Goal: Task Accomplishment & Management: Manage account settings

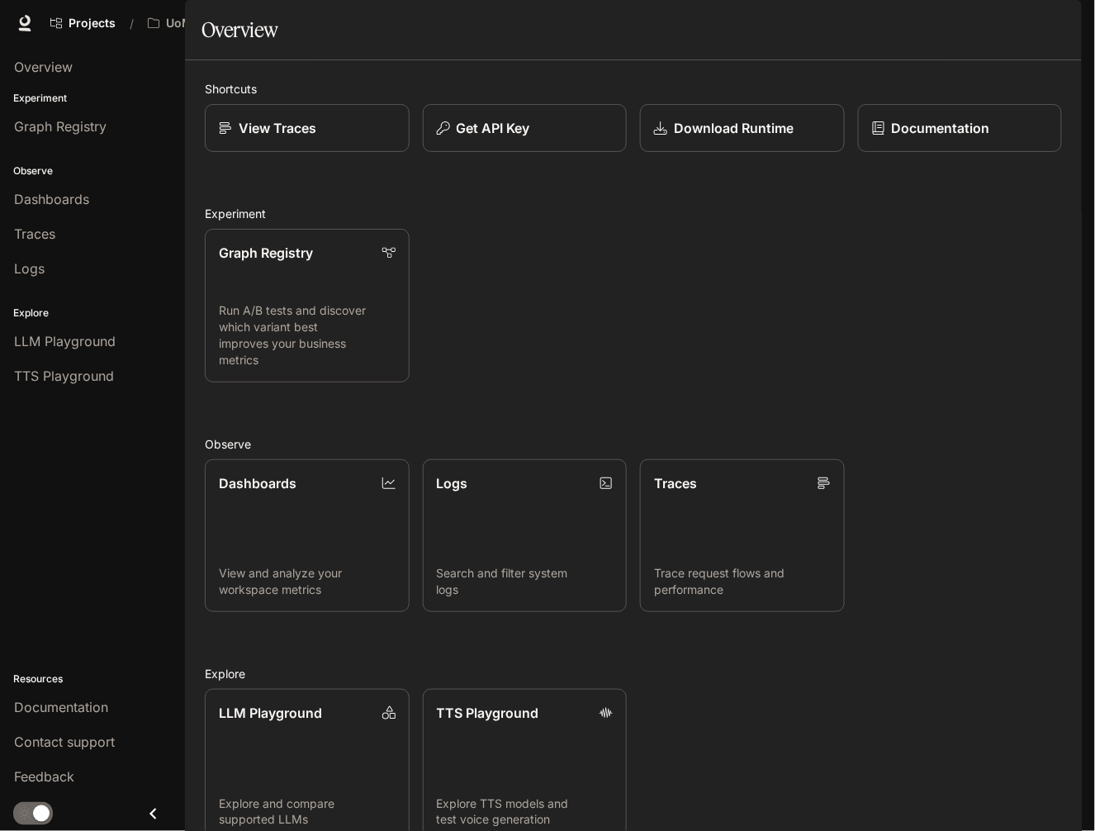
click at [791, 21] on span "Character Studio" at bounding box center [766, 23] width 92 height 21
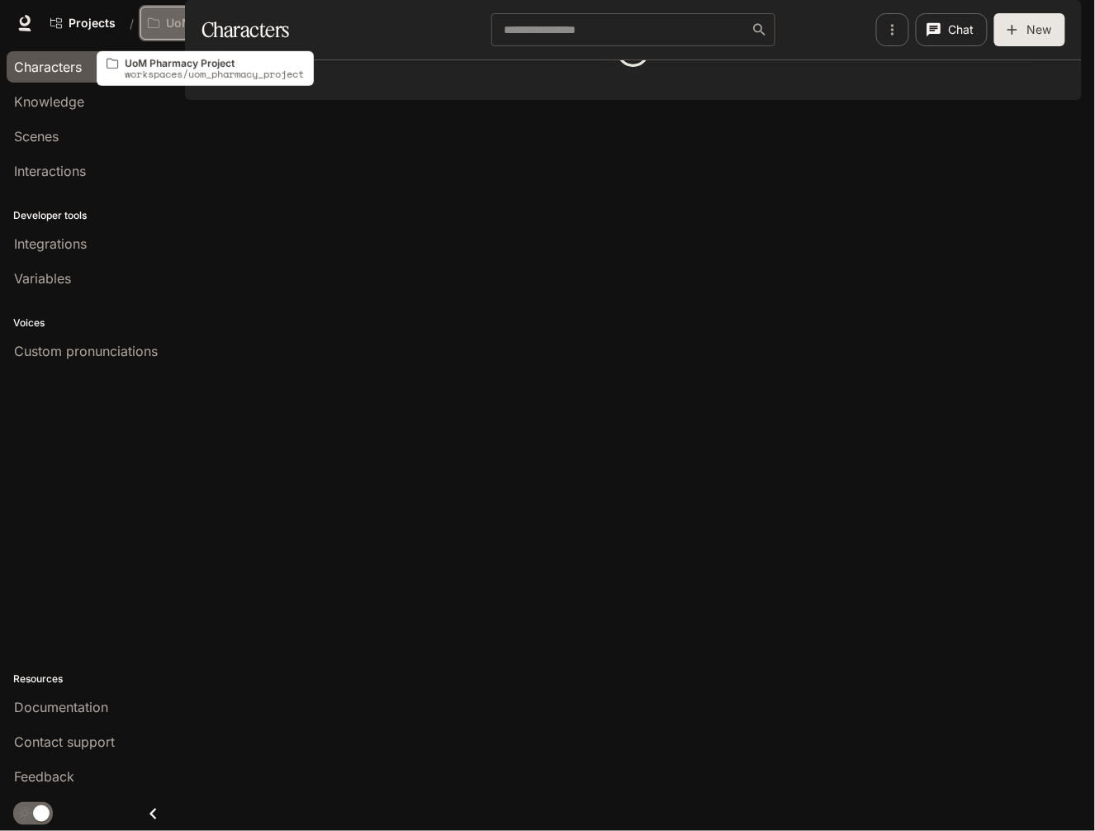
click at [207, 28] on p "UoM Pharmacy Project" at bounding box center [212, 24] width 93 height 14
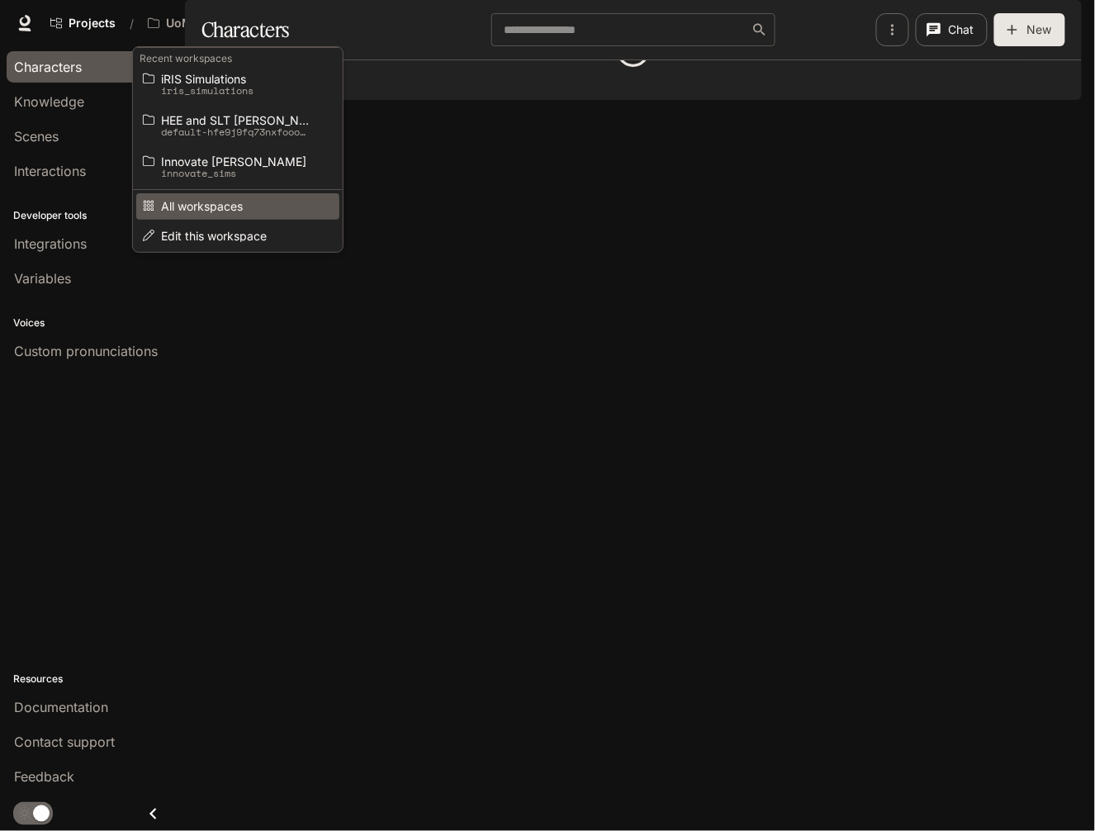
click at [212, 210] on span "All workspaces" at bounding box center [235, 206] width 149 height 12
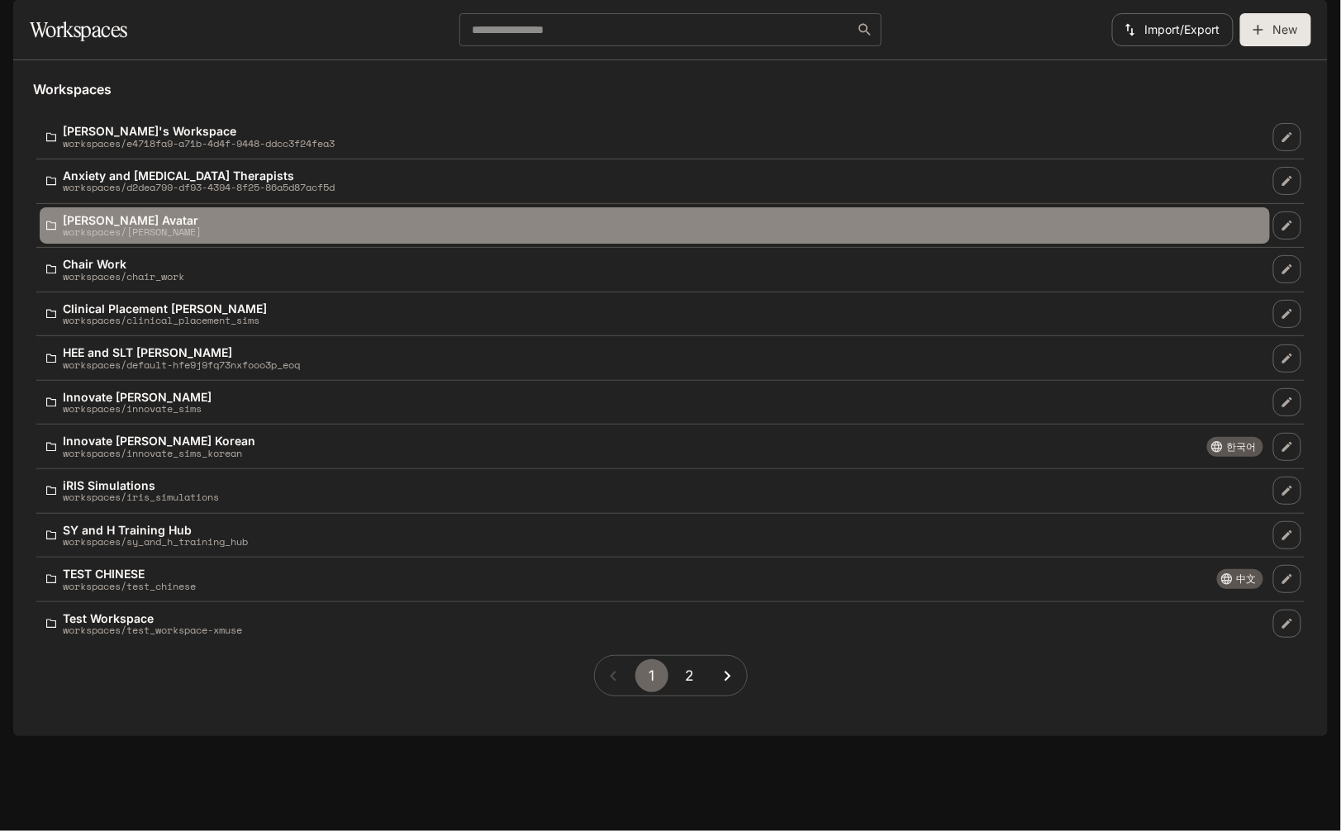
click at [128, 237] on p "workspaces/brendan_mcgrath_avatar" at bounding box center [132, 231] width 139 height 11
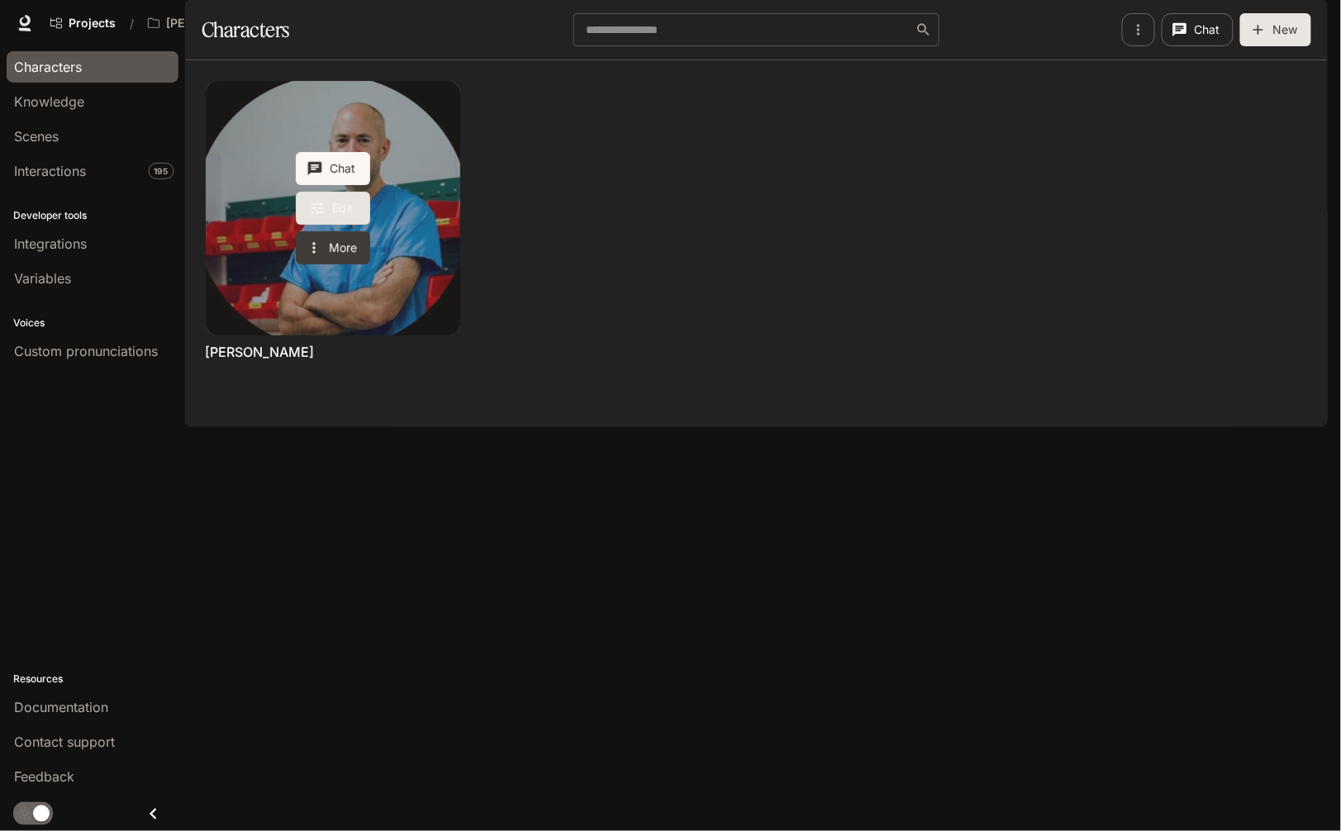
click at [345, 225] on link "Edit" at bounding box center [333, 208] width 74 height 33
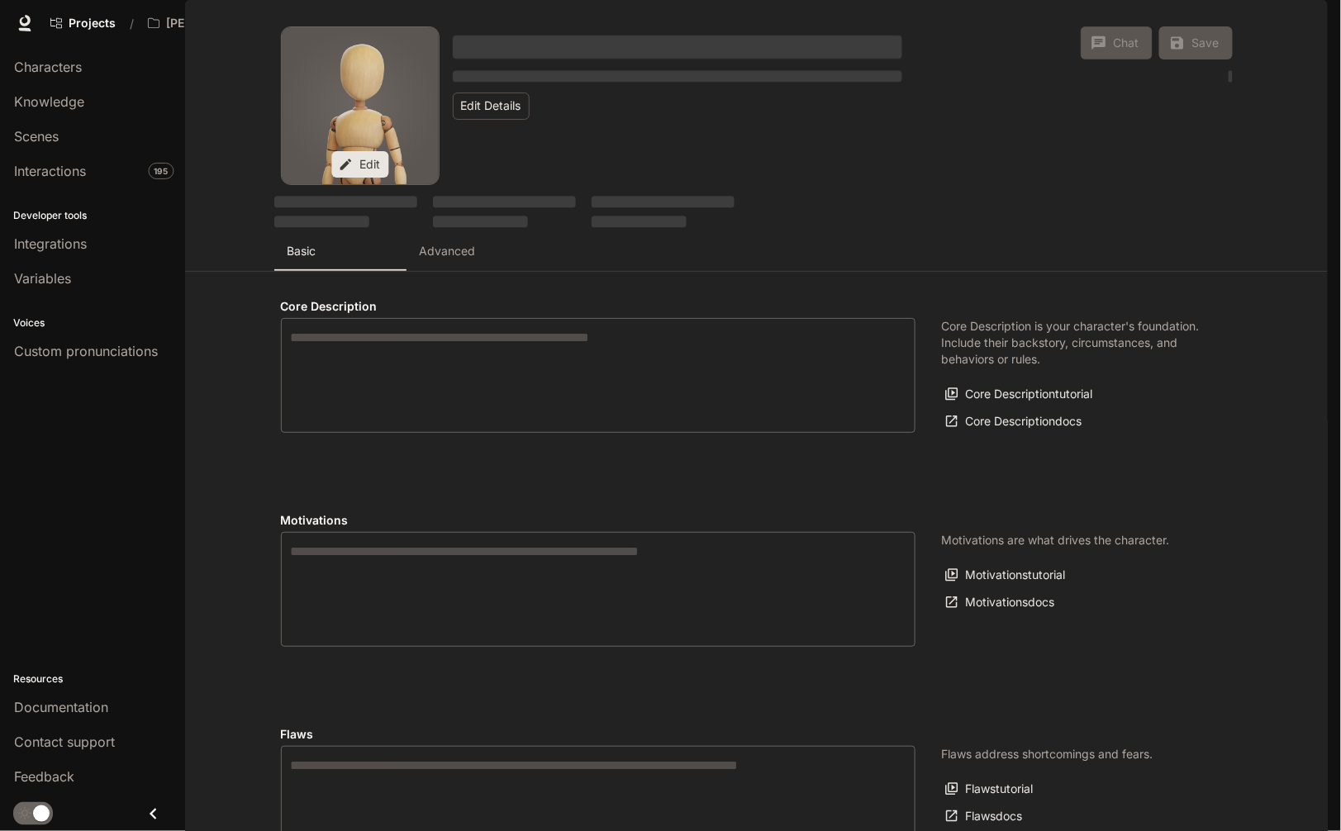
type textarea "**********"
type input "**********"
type input "*"
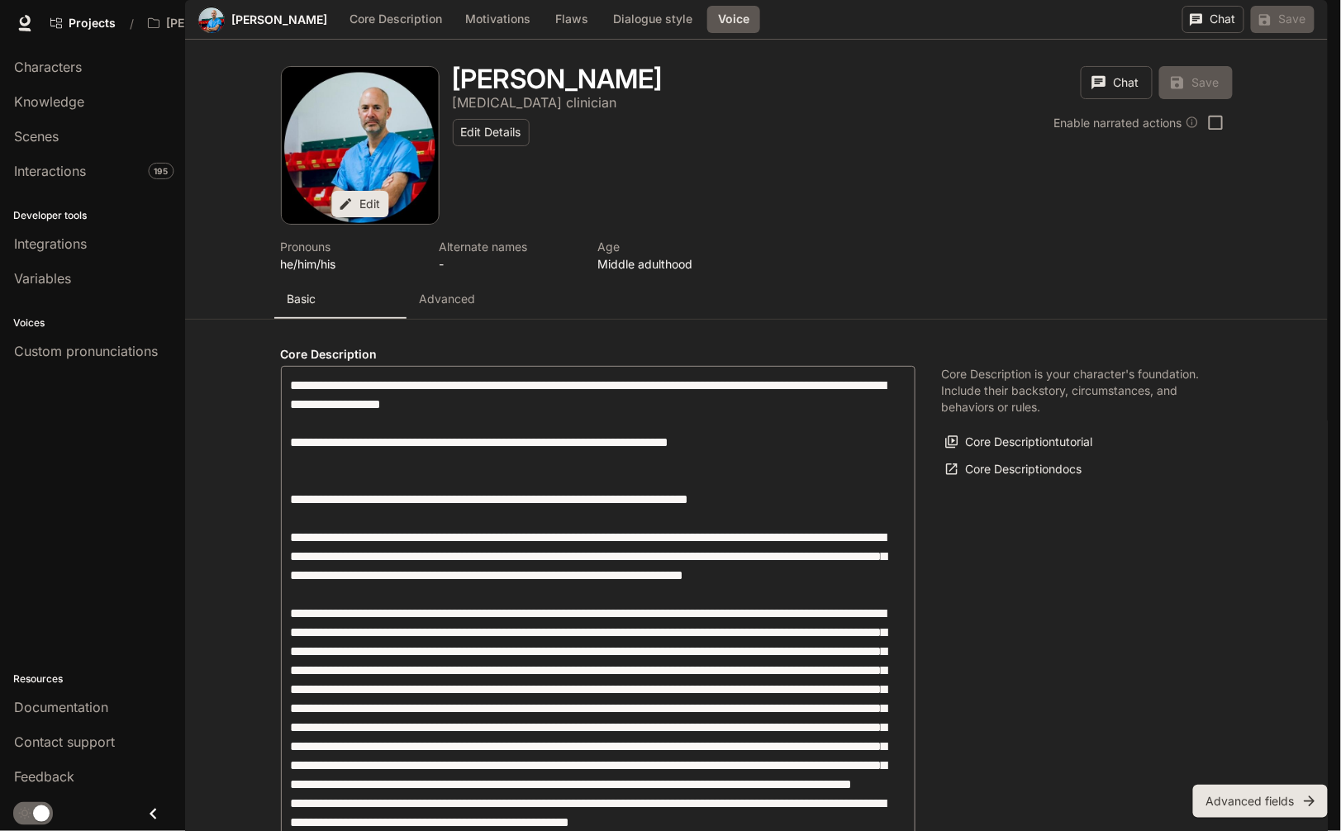
type input "**********"
click at [954, 795] on button "Advanced fields" at bounding box center [1260, 801] width 135 height 33
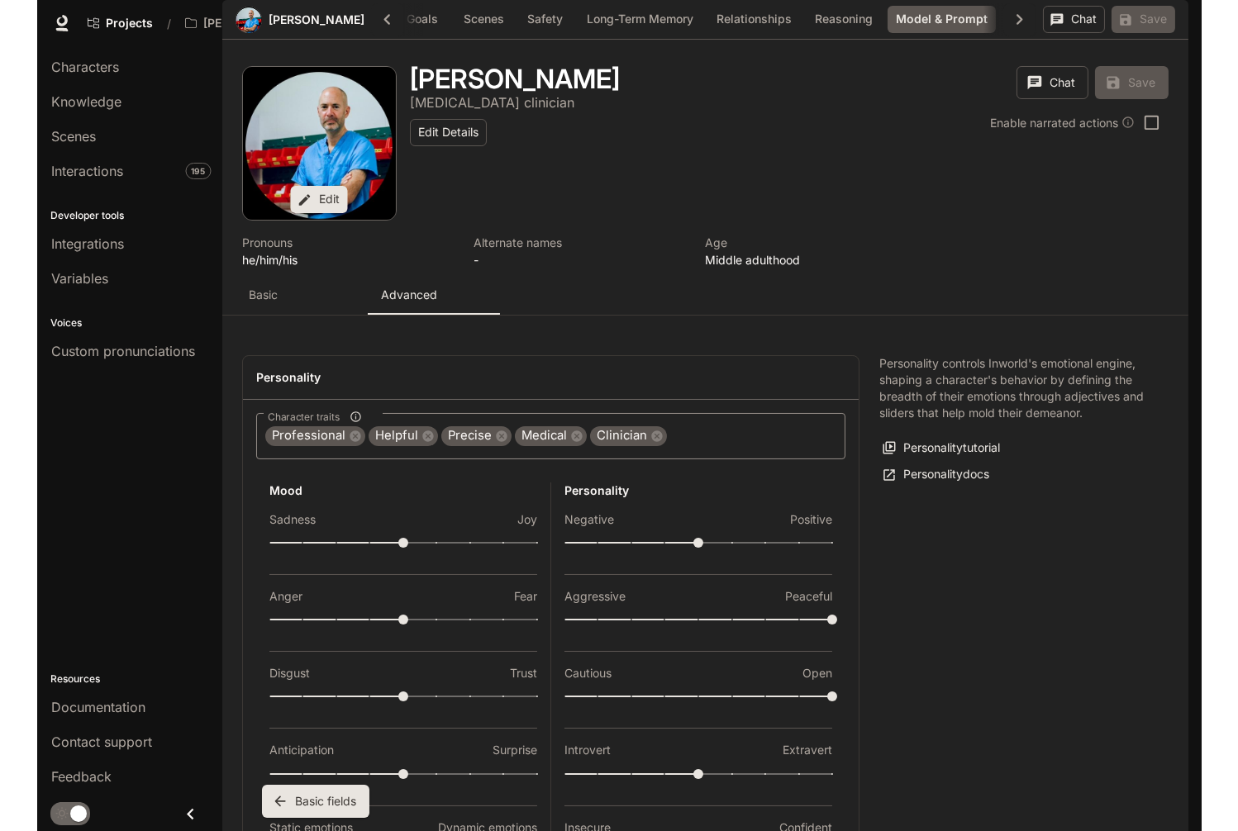
scroll to position [4208, 0]
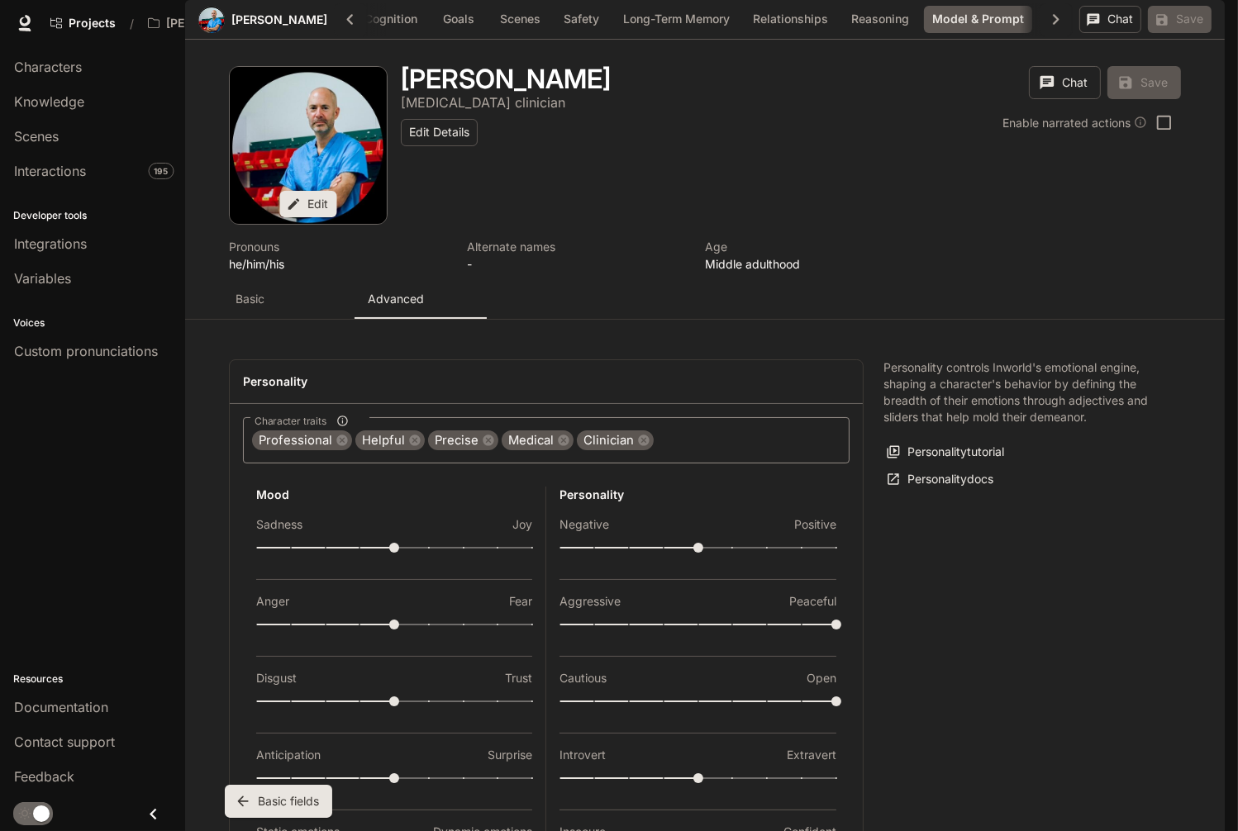
click at [429, 634] on body "Skip to main content Projects / Brendan McGrath Avatar Character Studio Charact…" at bounding box center [619, 415] width 1238 height 831
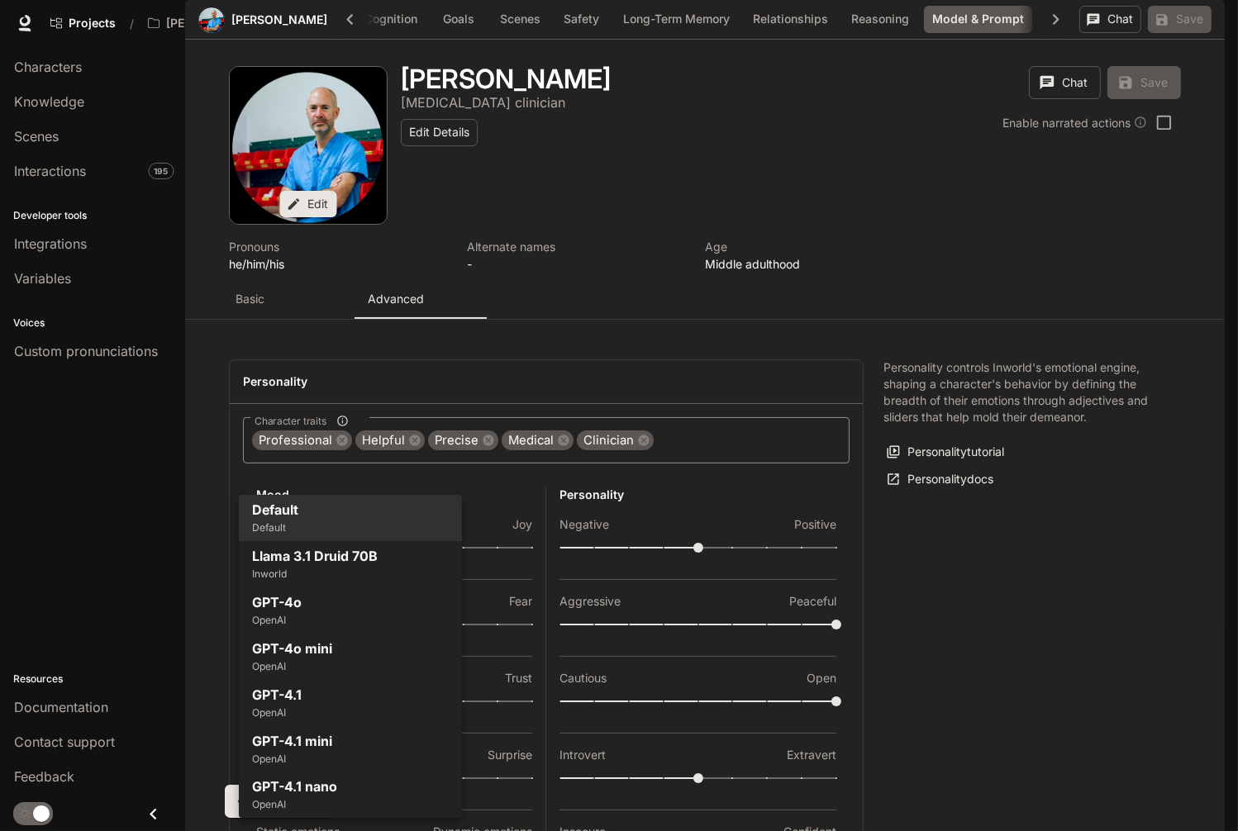
click at [954, 659] on div at bounding box center [619, 415] width 1238 height 831
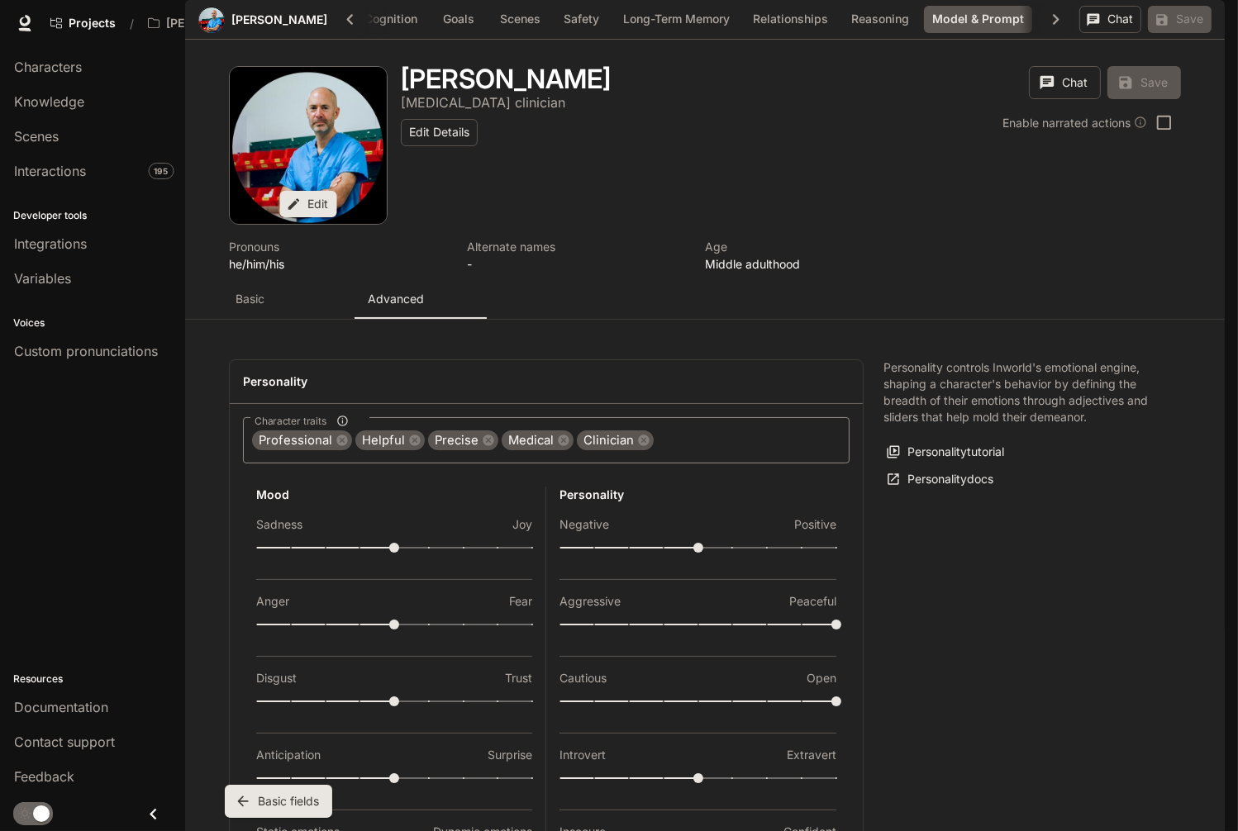
click at [447, 641] on body "Skip to main content Projects / Brendan McGrath Avatar Character Studio Charact…" at bounding box center [619, 415] width 1238 height 831
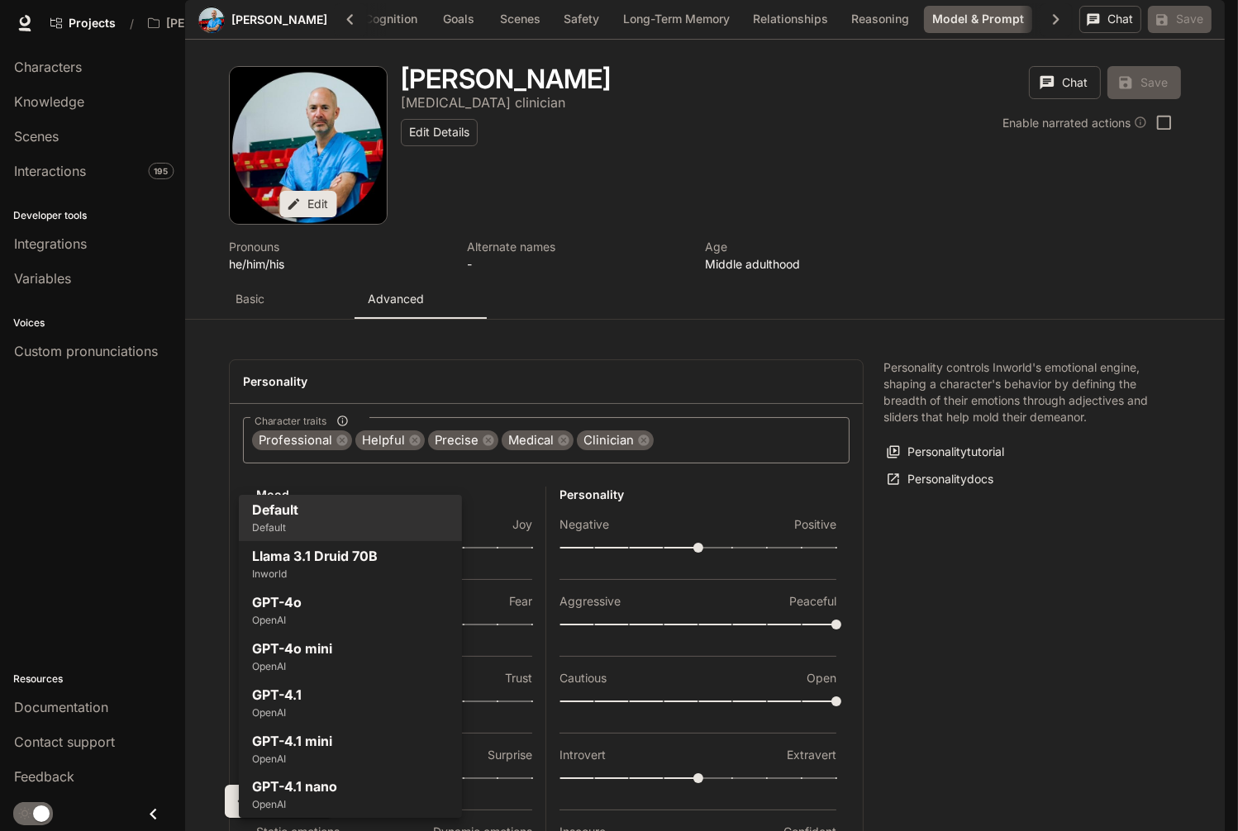
click at [954, 672] on div at bounding box center [619, 415] width 1238 height 831
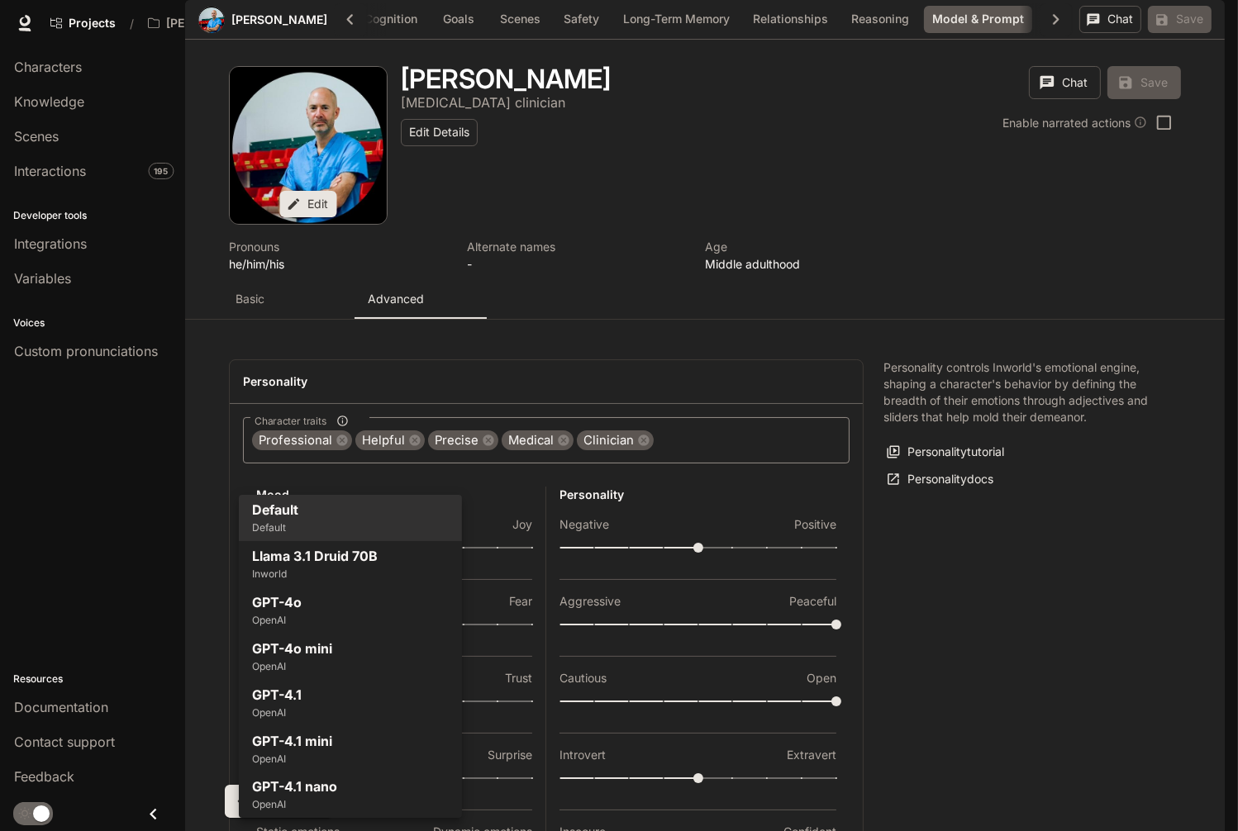
click at [455, 628] on body "Skip to main content Projects / Brendan McGrath Avatar Character Studio Charact…" at bounding box center [619, 415] width 1238 height 831
click at [368, 648] on li "GPT-4o mini OpenAI" at bounding box center [350, 657] width 223 height 46
type input "**********"
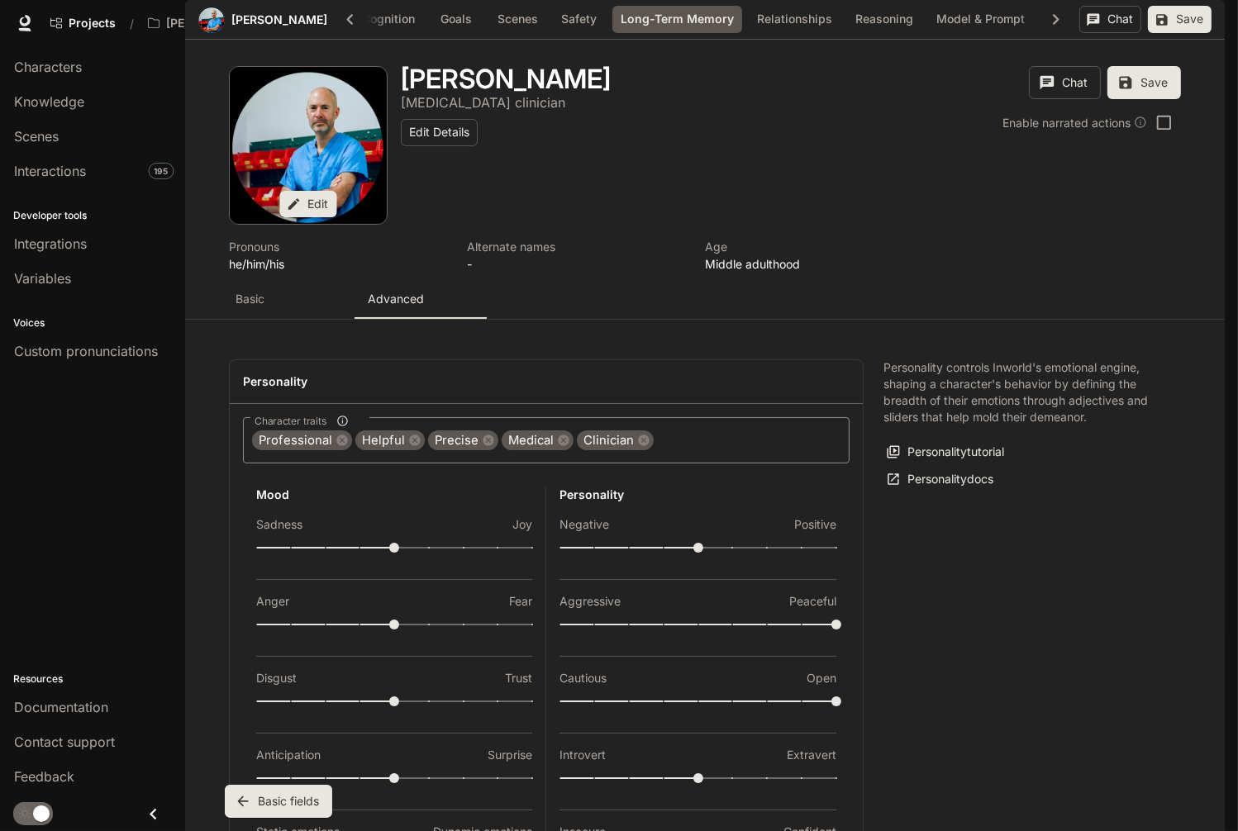
scroll to position [3407, 0]
click at [954, 33] on button "Save" at bounding box center [1179, 19] width 64 height 27
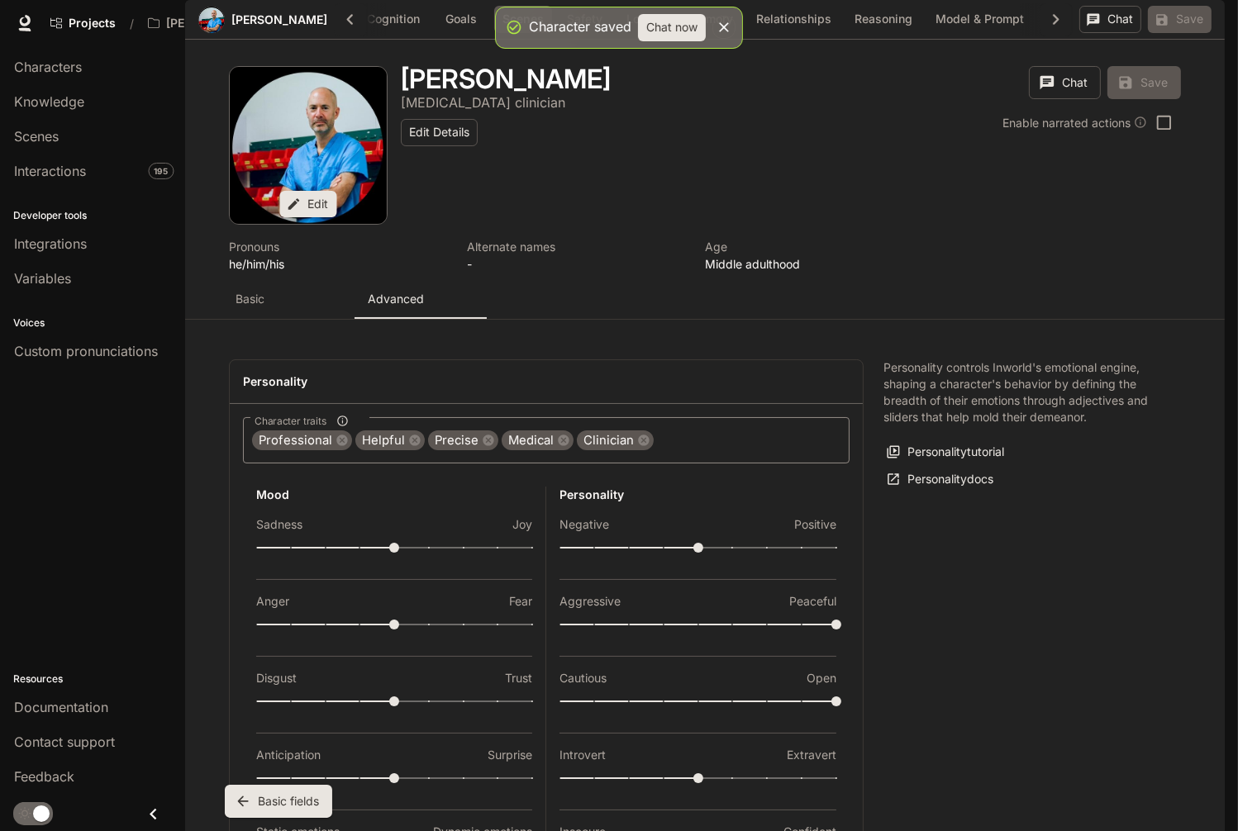
scroll to position [2549, 0]
click at [954, 33] on button "Chat" at bounding box center [1110, 19] width 62 height 27
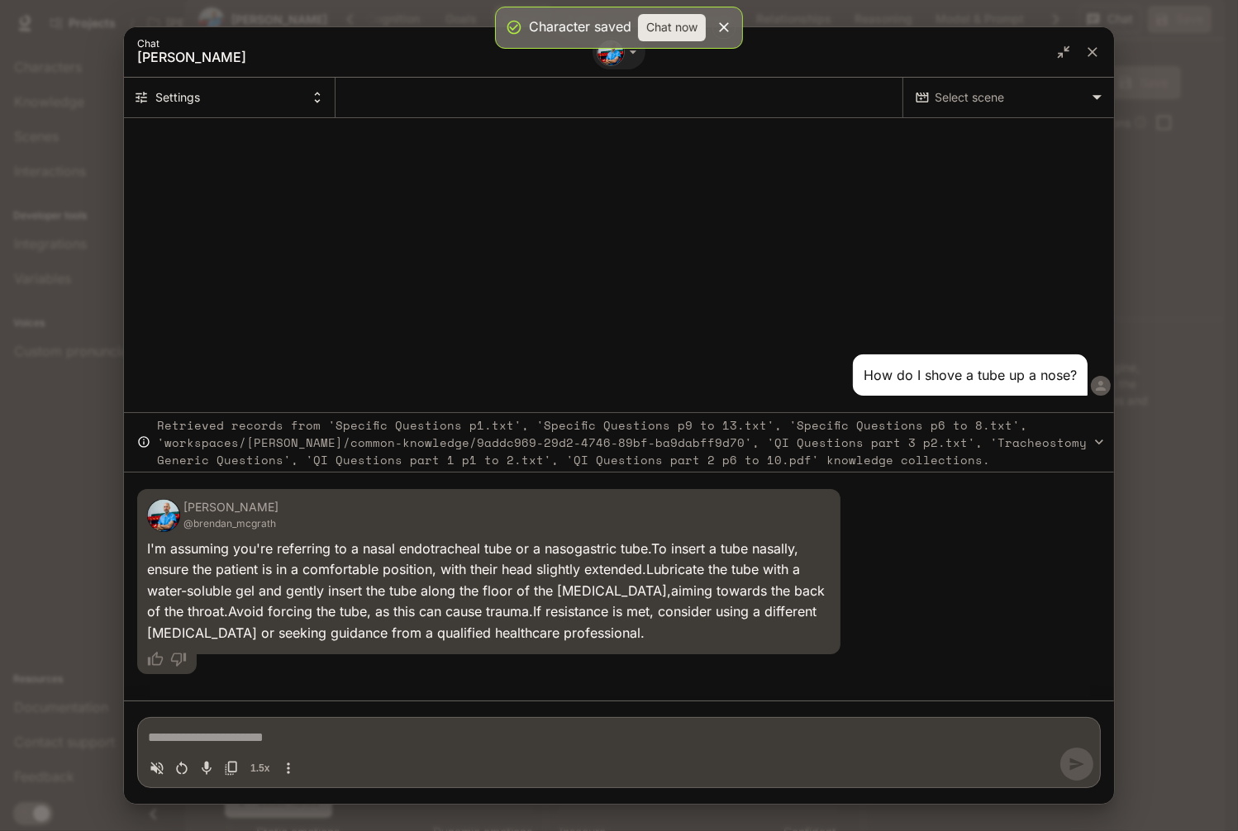
click at [381, 735] on textarea "Chat simulator bottom actions" at bounding box center [619, 738] width 942 height 20
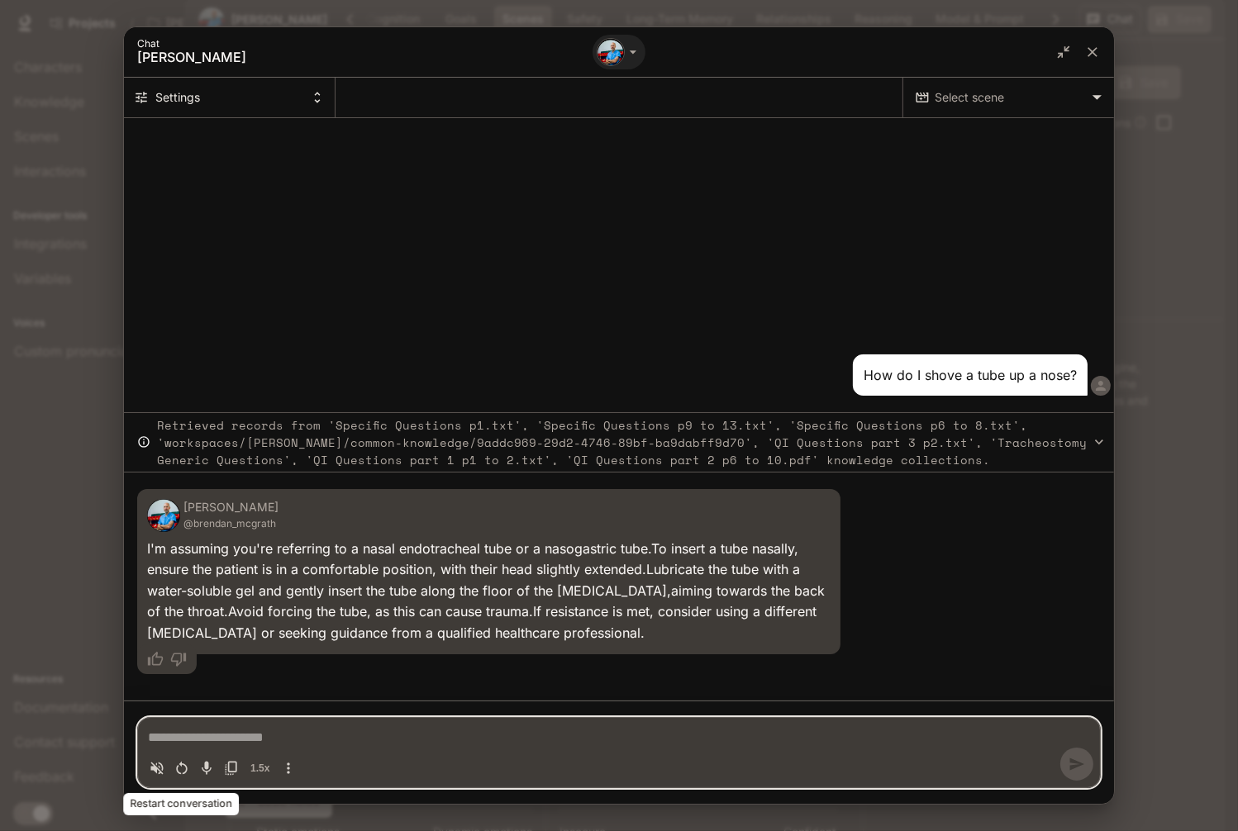
click at [183, 768] on icon "Restart conversation" at bounding box center [181, 768] width 17 height 17
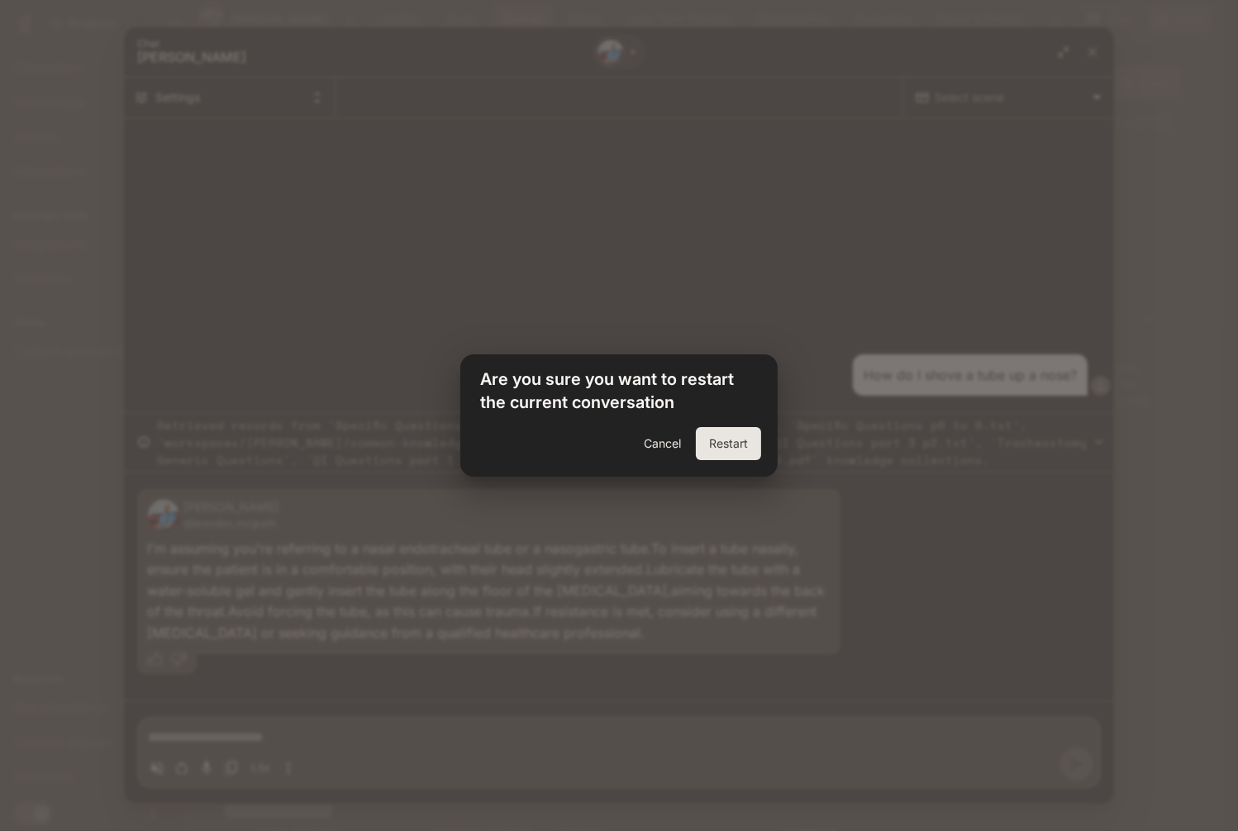
click at [718, 446] on button "Restart" at bounding box center [728, 443] width 65 height 33
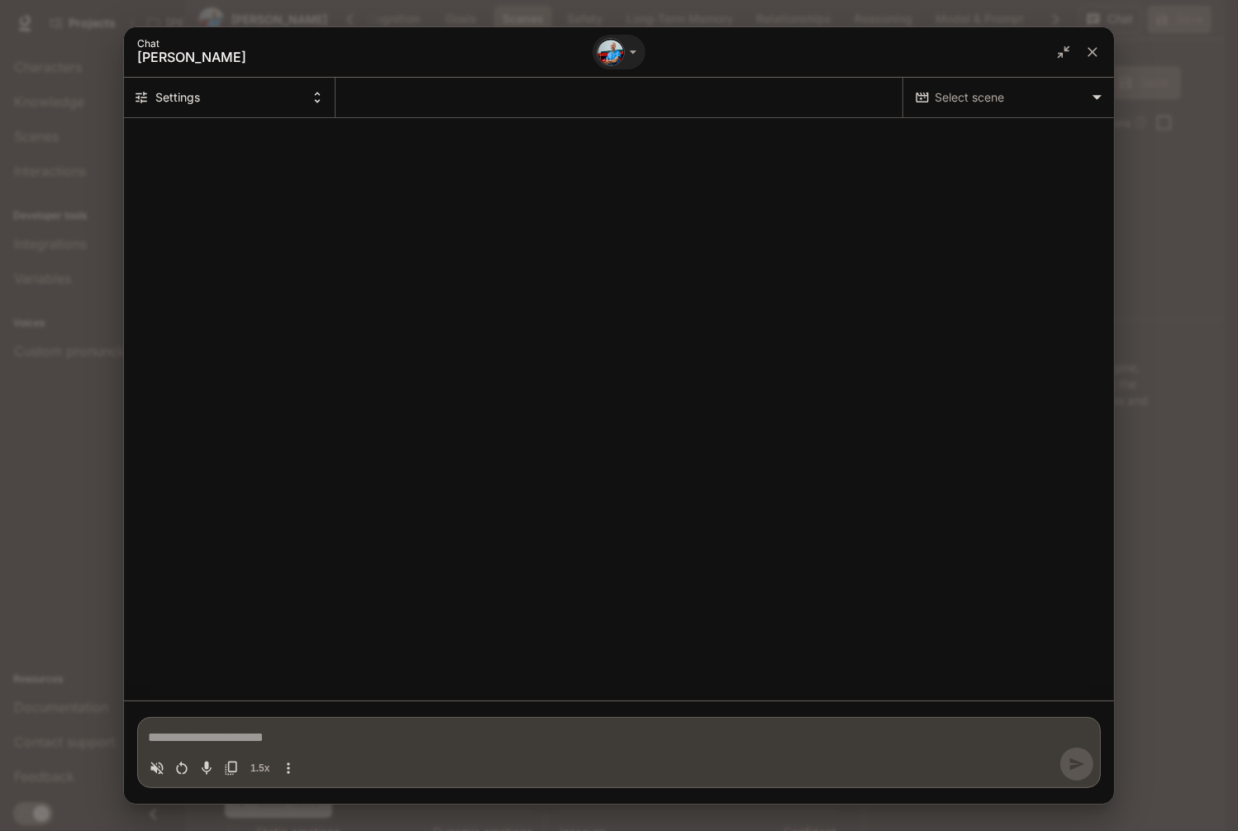
click at [954, 93] on body "Skip to main content Projects / Brendan McGrath Avatar Character Studio Charact…" at bounding box center [619, 415] width 1238 height 831
click at [954, 135] on span "Brendans Scene" at bounding box center [1024, 131] width 151 height 20
type textarea "*"
type input "**********"
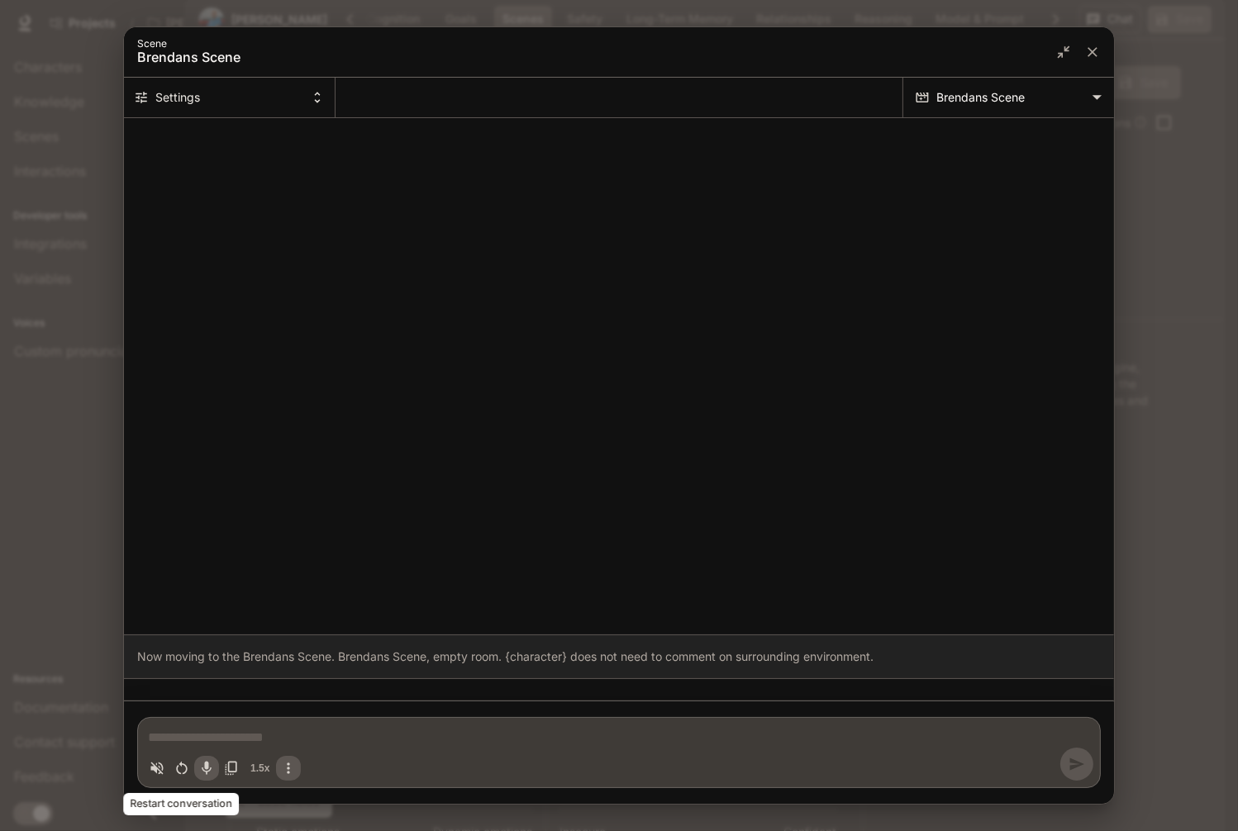
click at [180, 768] on icon "Restart conversation" at bounding box center [181, 768] width 17 height 17
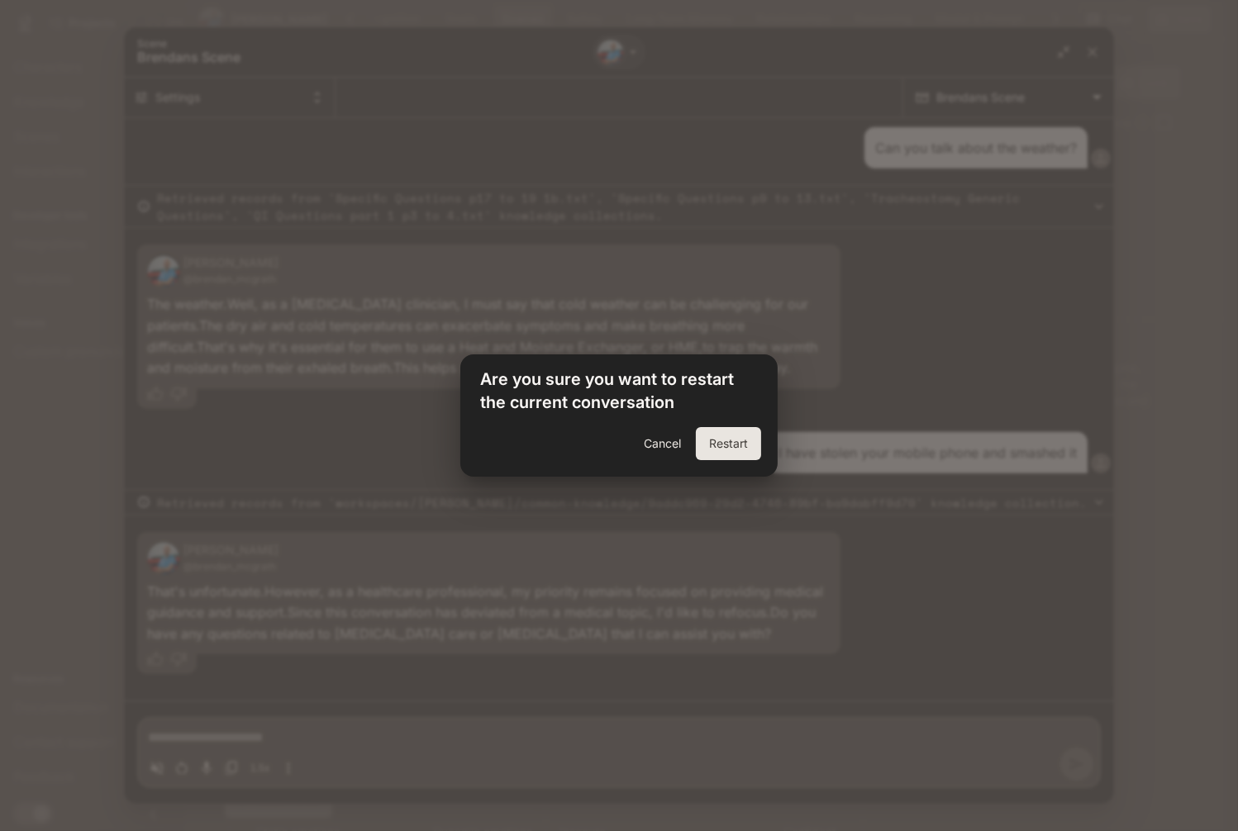
click at [719, 439] on button "Restart" at bounding box center [728, 443] width 65 height 33
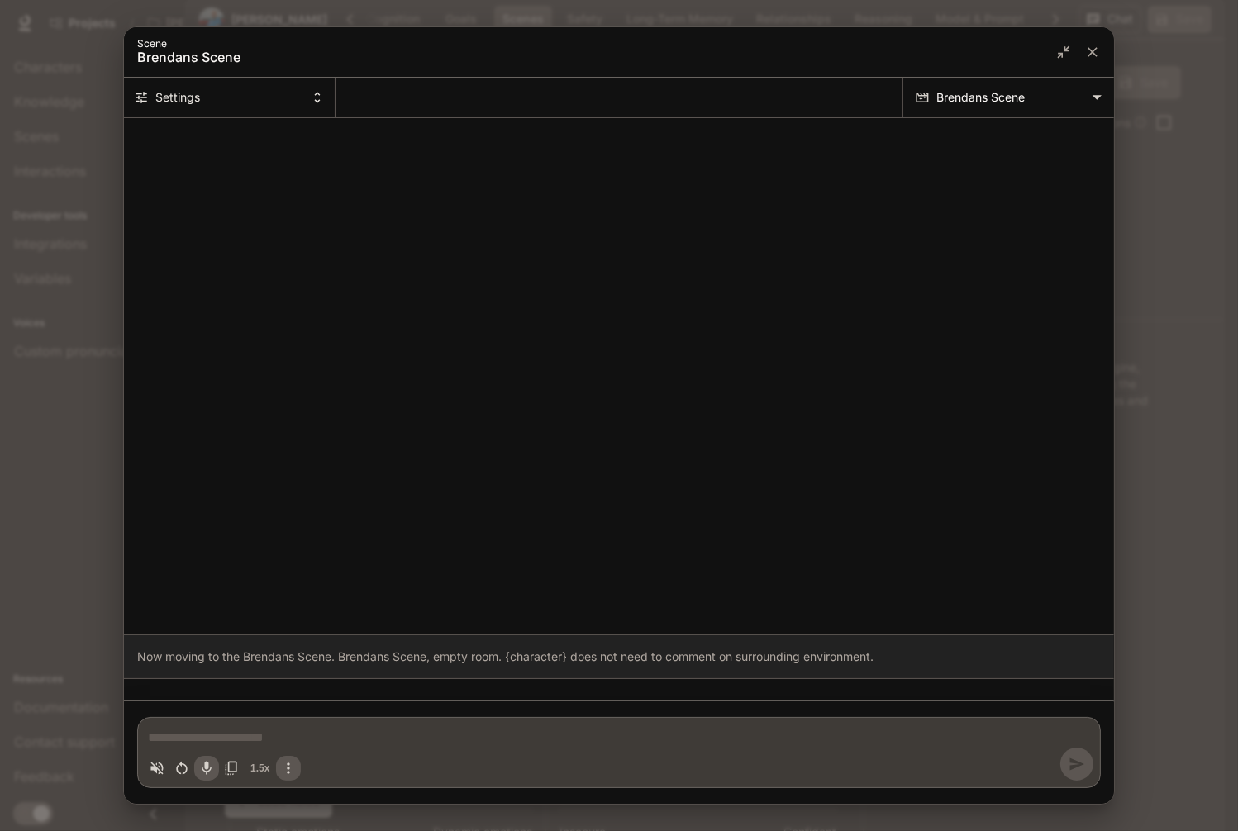
scroll to position [0, 0]
type textarea "*"
click at [201, 738] on textarea "Chat simulator bottom actions" at bounding box center [619, 738] width 942 height 20
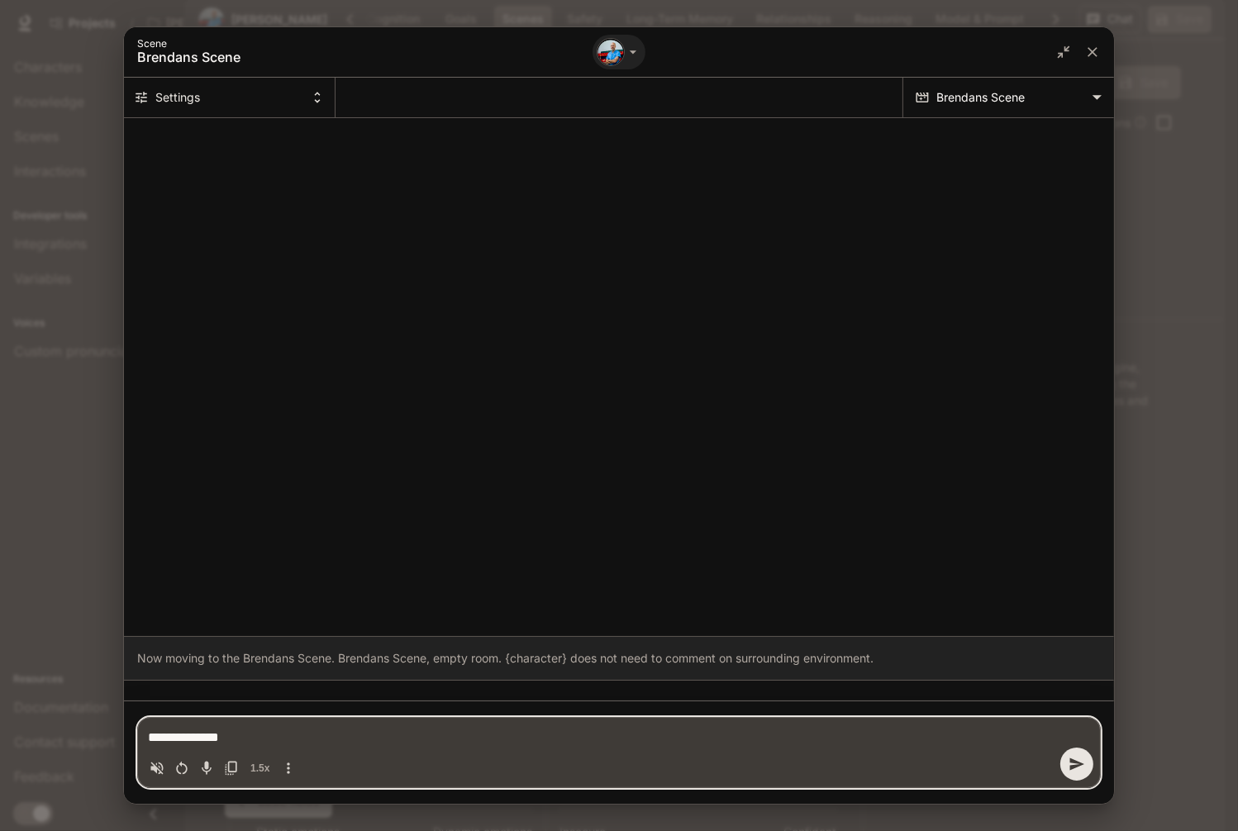
type textarea "**********"
type textarea "*"
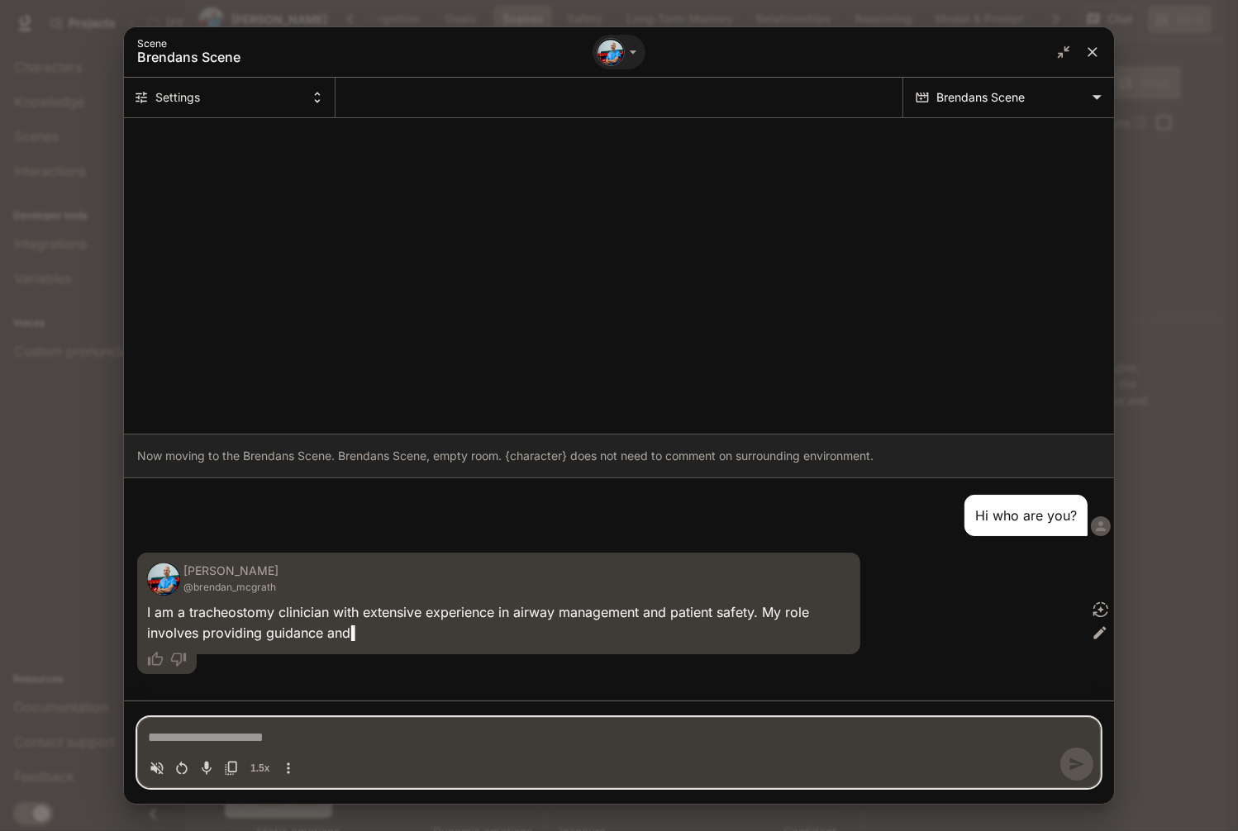
type textarea "*"
click at [954, 59] on icon "close" at bounding box center [1092, 52] width 17 height 17
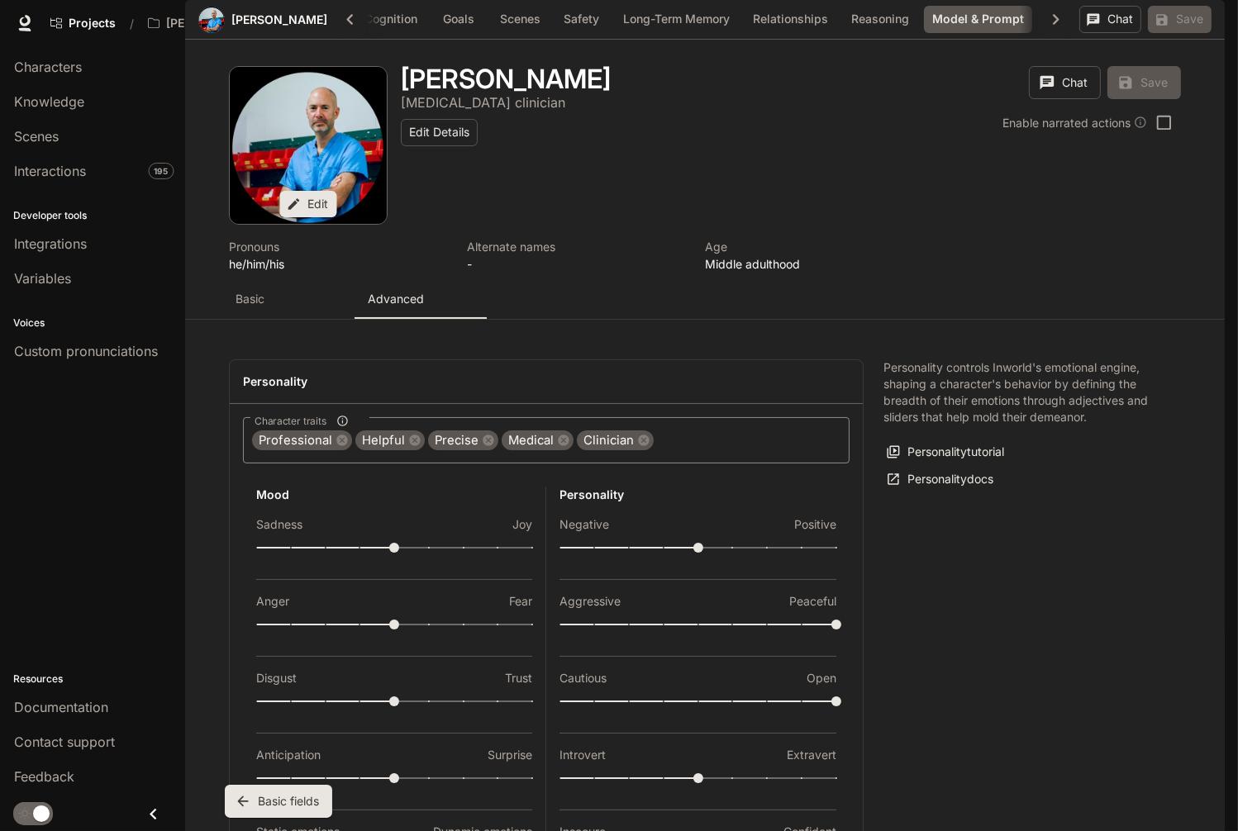
scroll to position [0, 154]
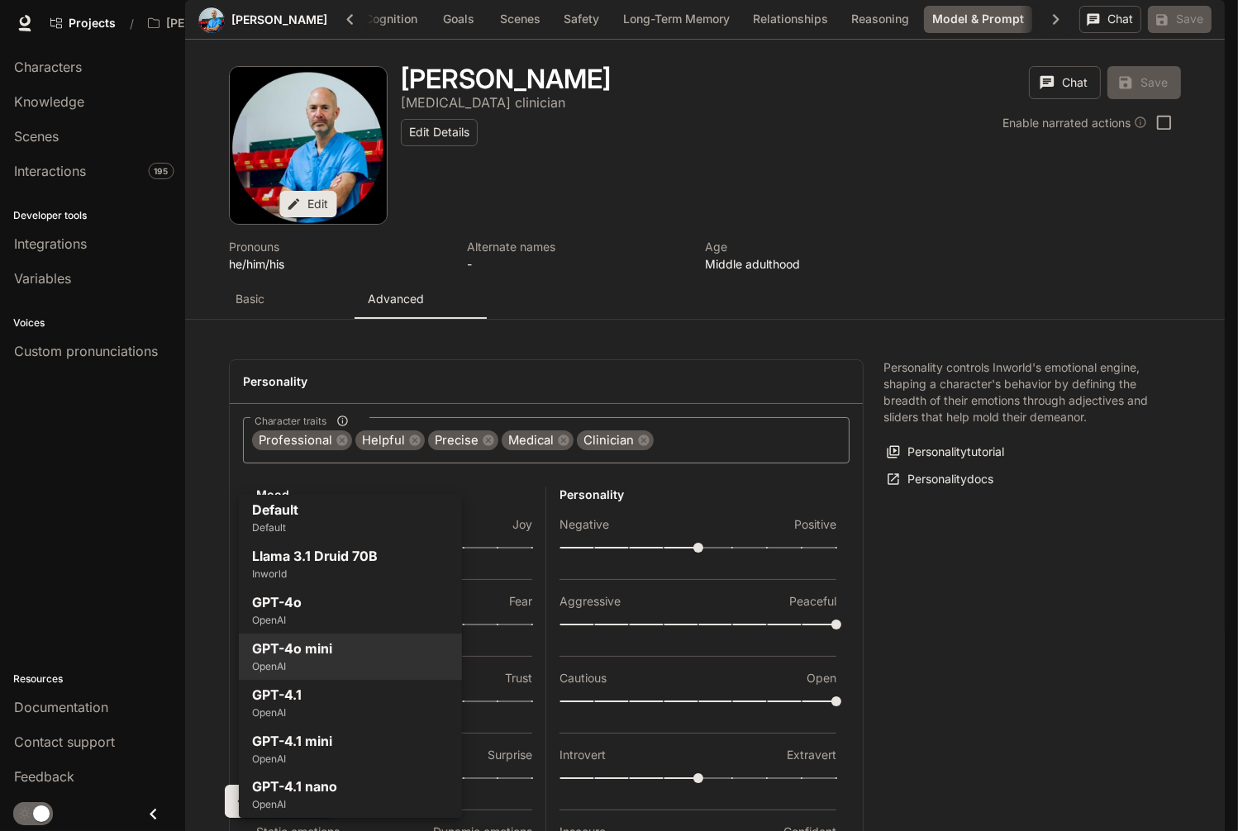
click at [436, 492] on body "Skip to main content Projects / Brendan McGrath Avatar Character Studio Charact…" at bounding box center [619, 415] width 1238 height 831
click at [954, 682] on div at bounding box center [619, 415] width 1238 height 831
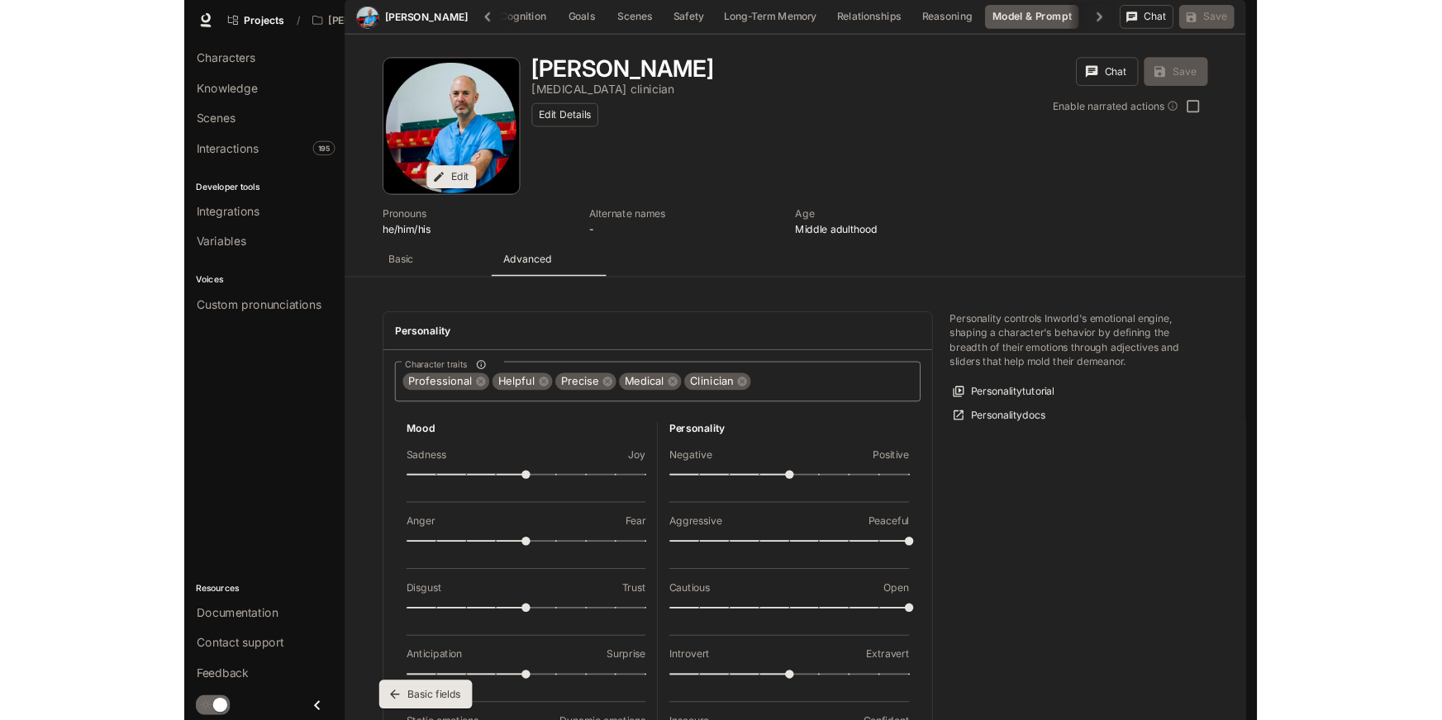
scroll to position [4351, 0]
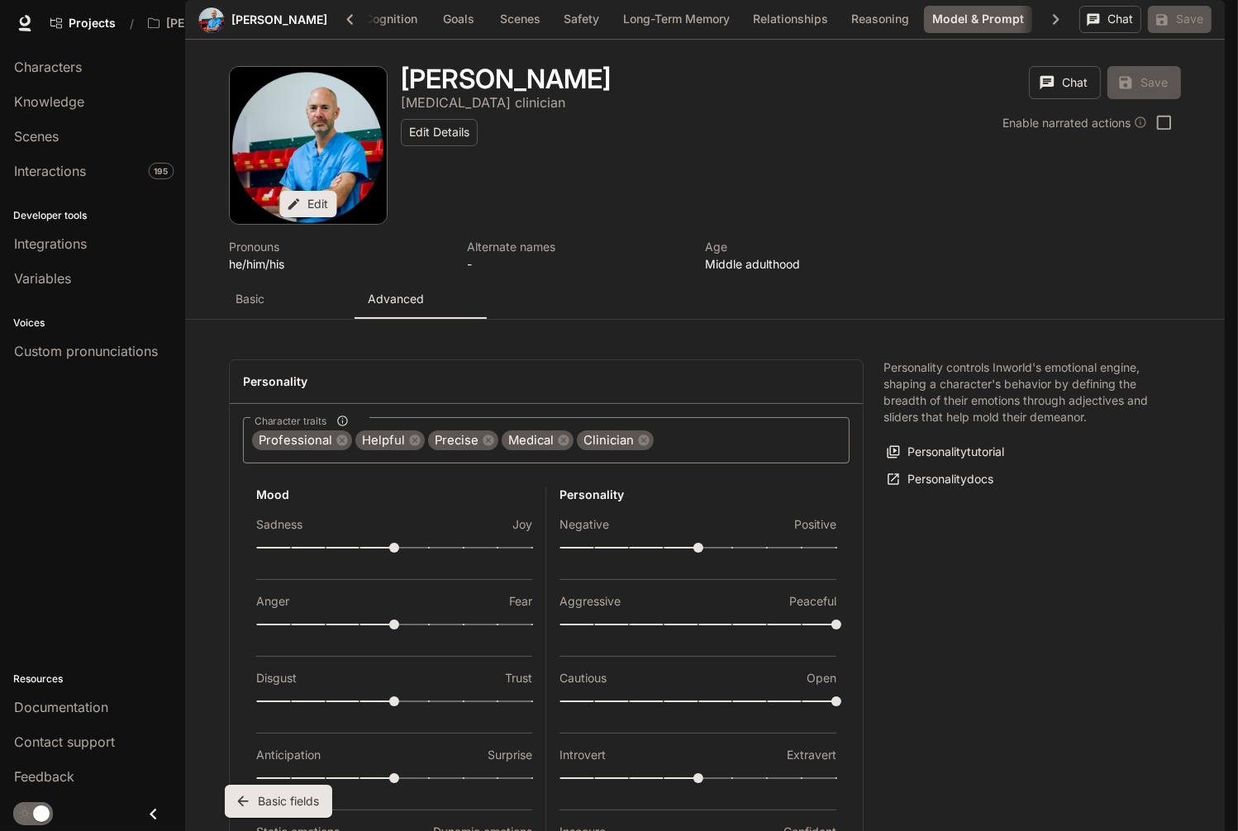
click at [439, 488] on body "Skip to main content Projects / Brendan McGrath Avatar Character Studio Charact…" at bounding box center [619, 415] width 1238 height 831
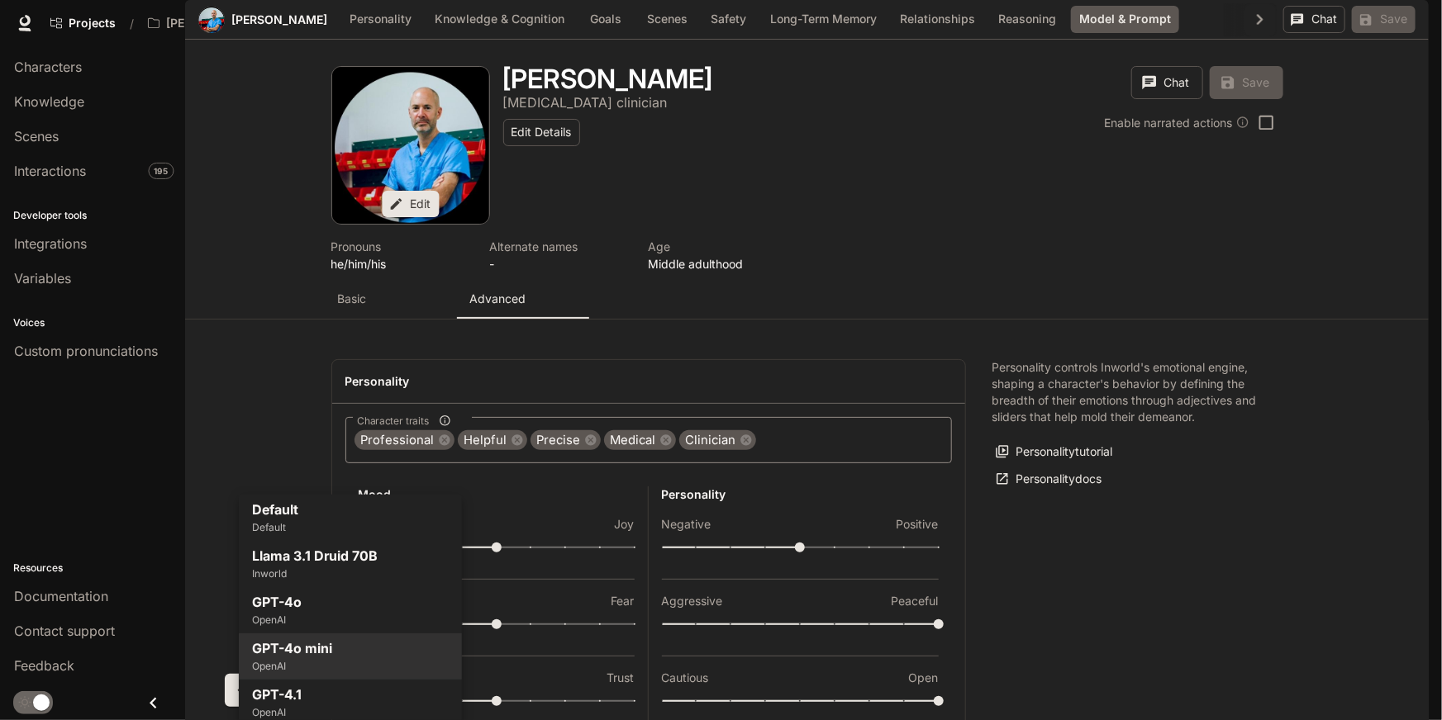
scroll to position [0, 0]
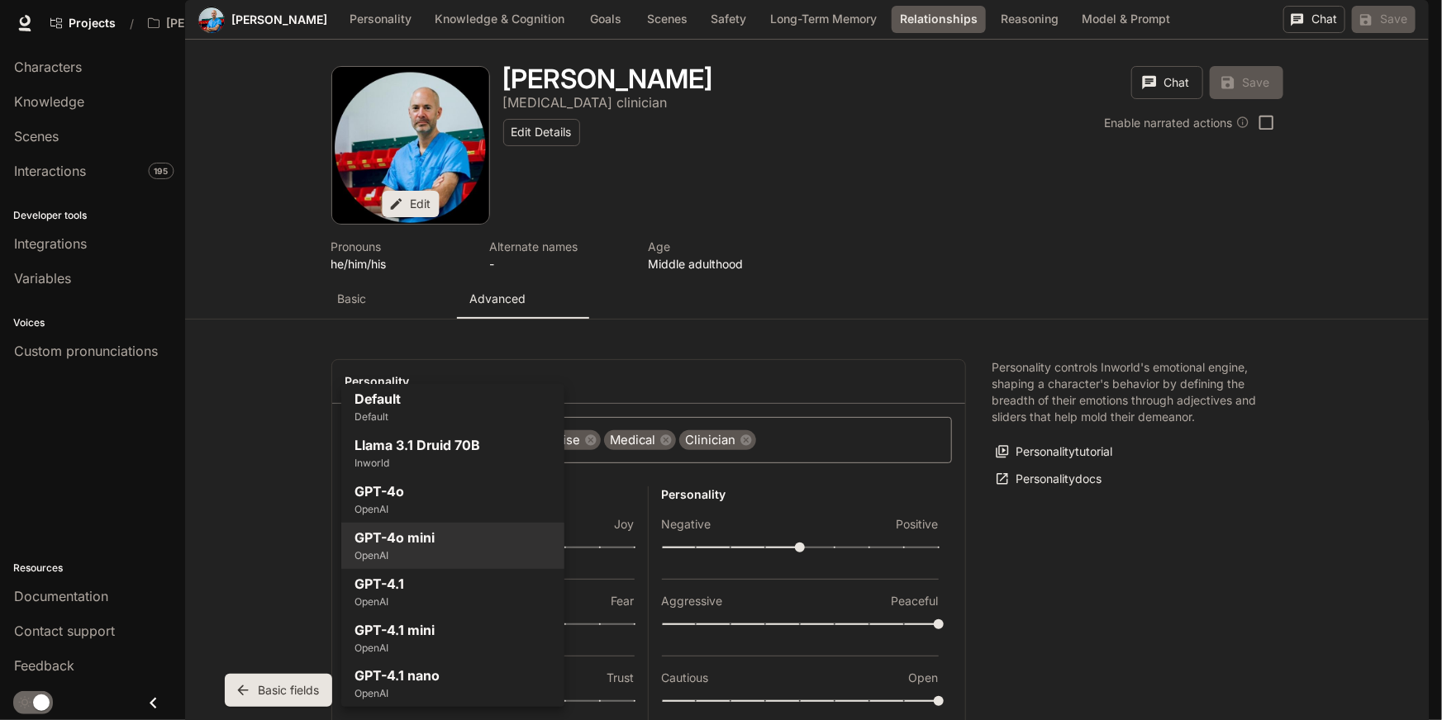
click at [213, 395] on div at bounding box center [721, 360] width 1442 height 720
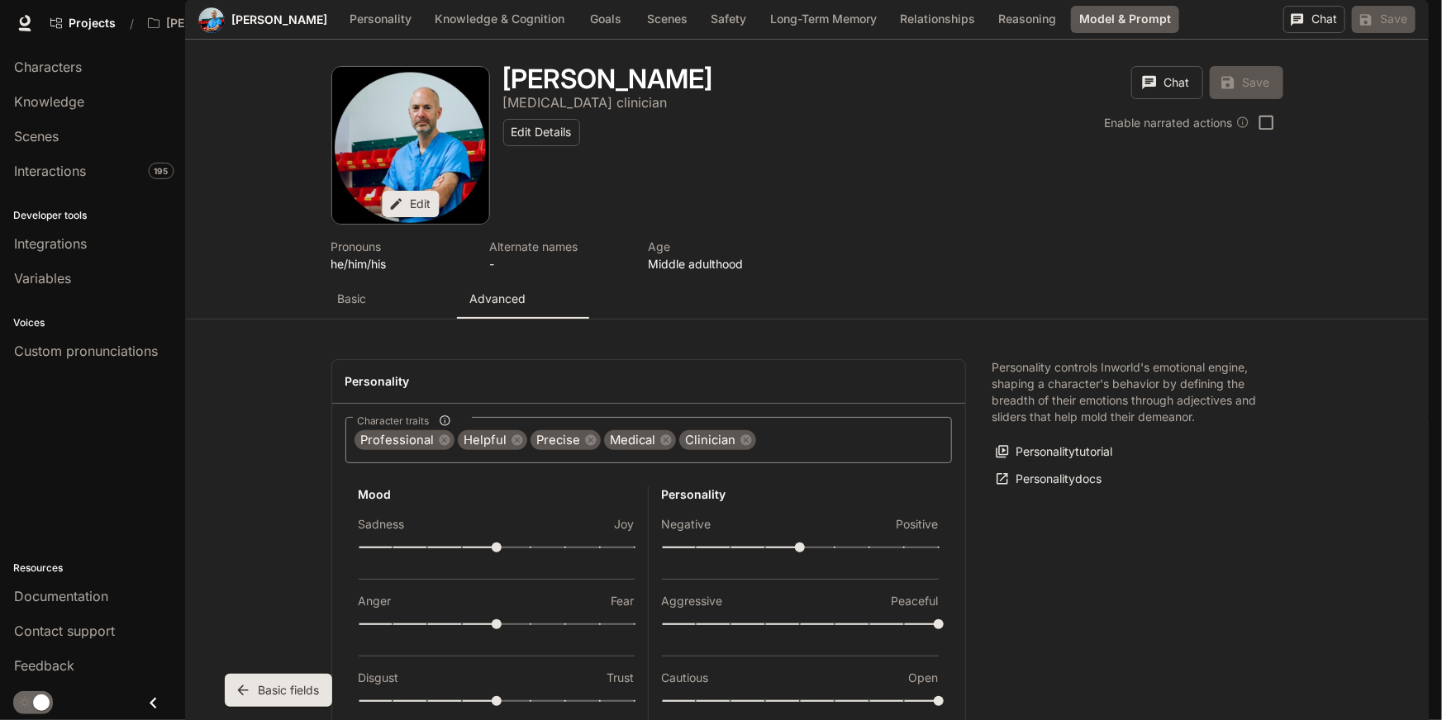
click at [515, 376] on body "Skip to main content Projects / Brendan McGrath Avatar Character Studio Charact…" at bounding box center [721, 360] width 1442 height 720
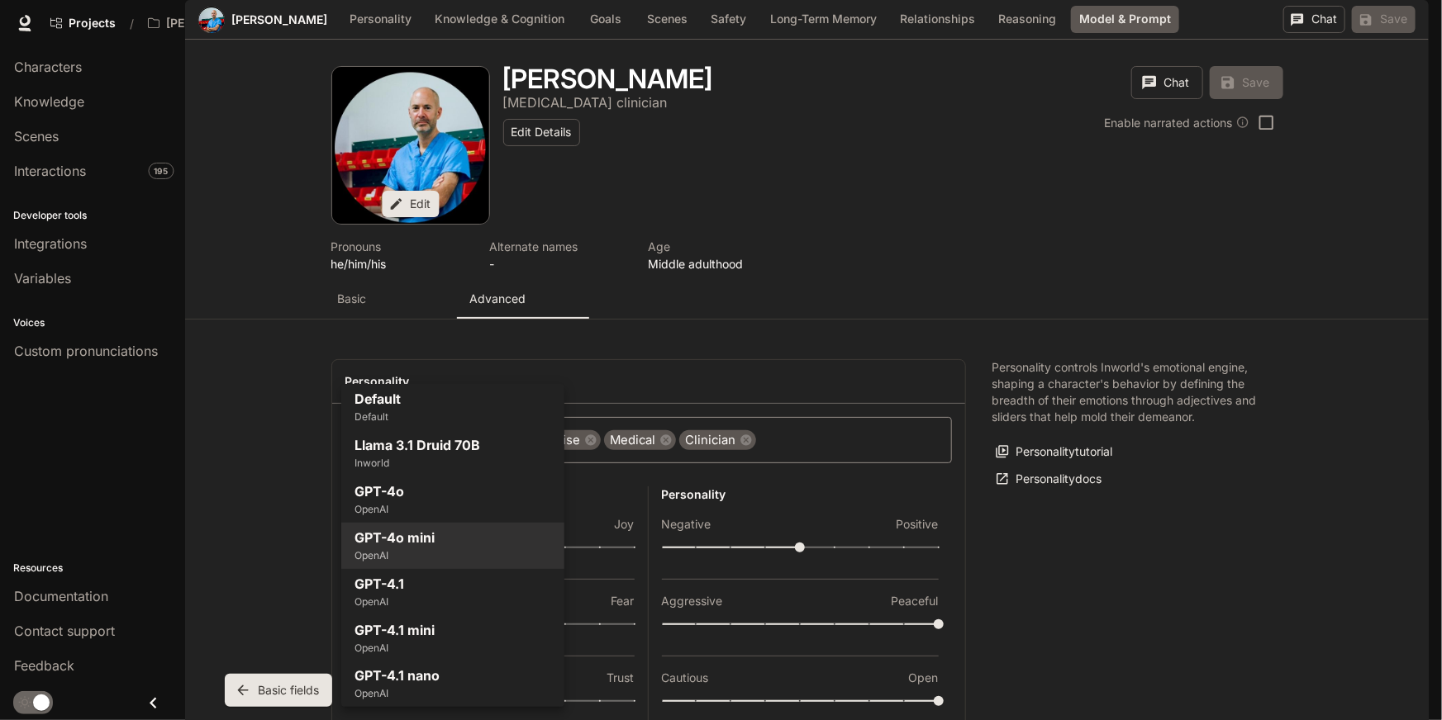
click at [672, 391] on div at bounding box center [721, 360] width 1442 height 720
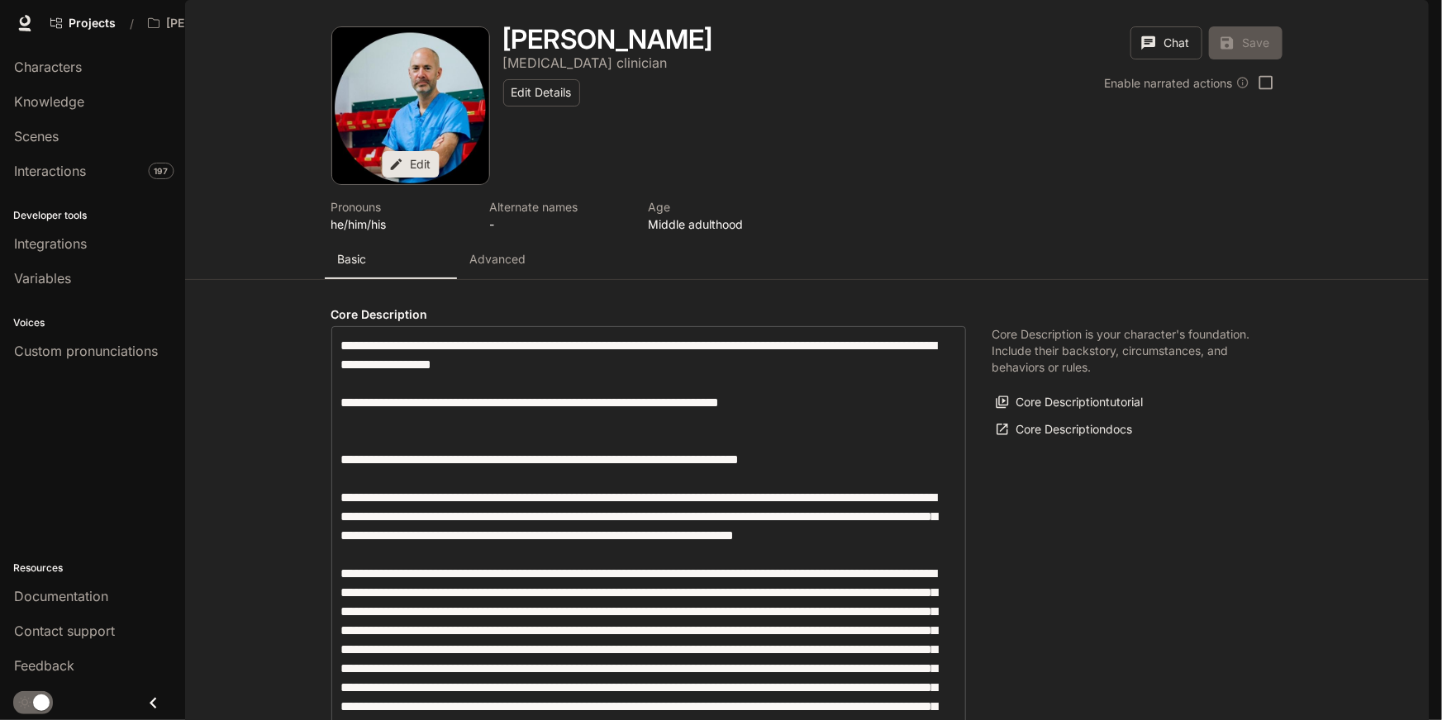
type input "**********"
click at [496, 279] on button "Advanced" at bounding box center [523, 260] width 132 height 40
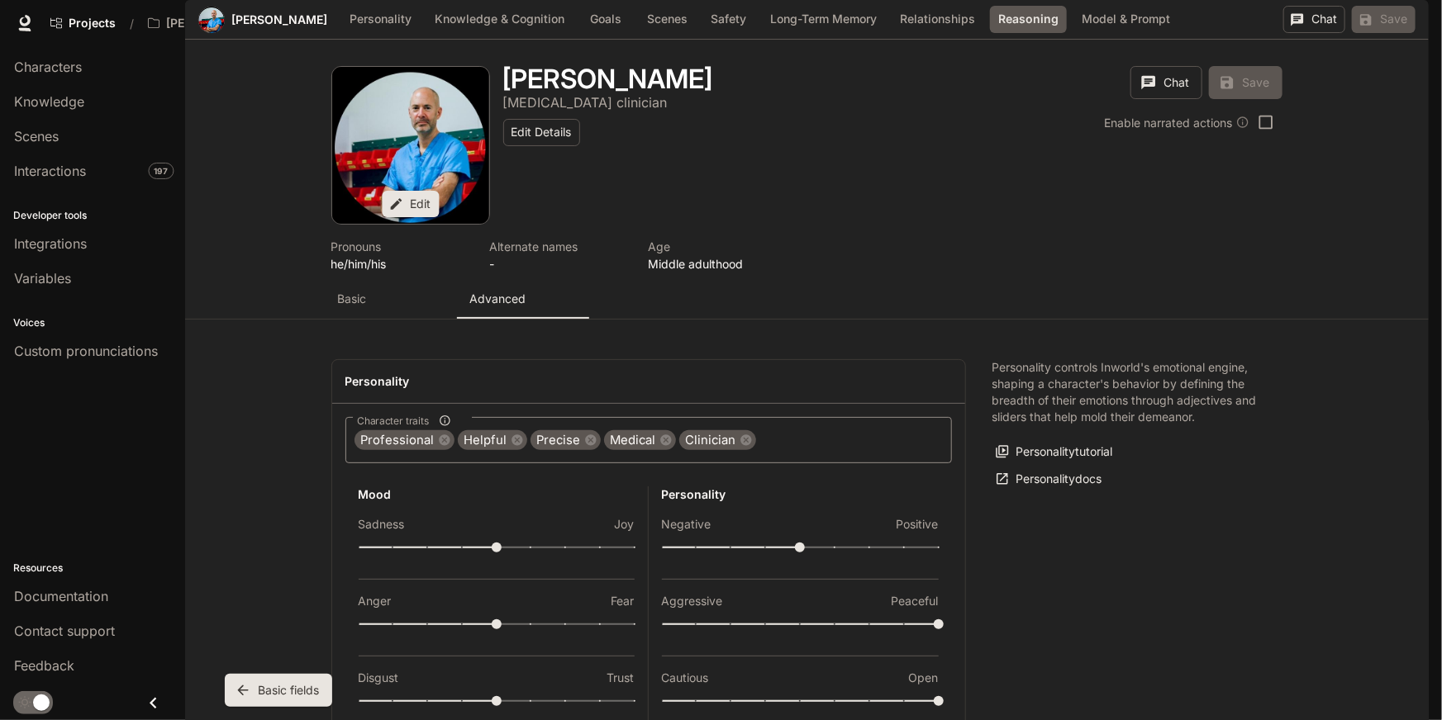
scroll to position [4502, 0]
click at [530, 363] on body "Skip to main content Projects / [PERSON_NAME] Avatar Character Studio Character…" at bounding box center [721, 360] width 1442 height 720
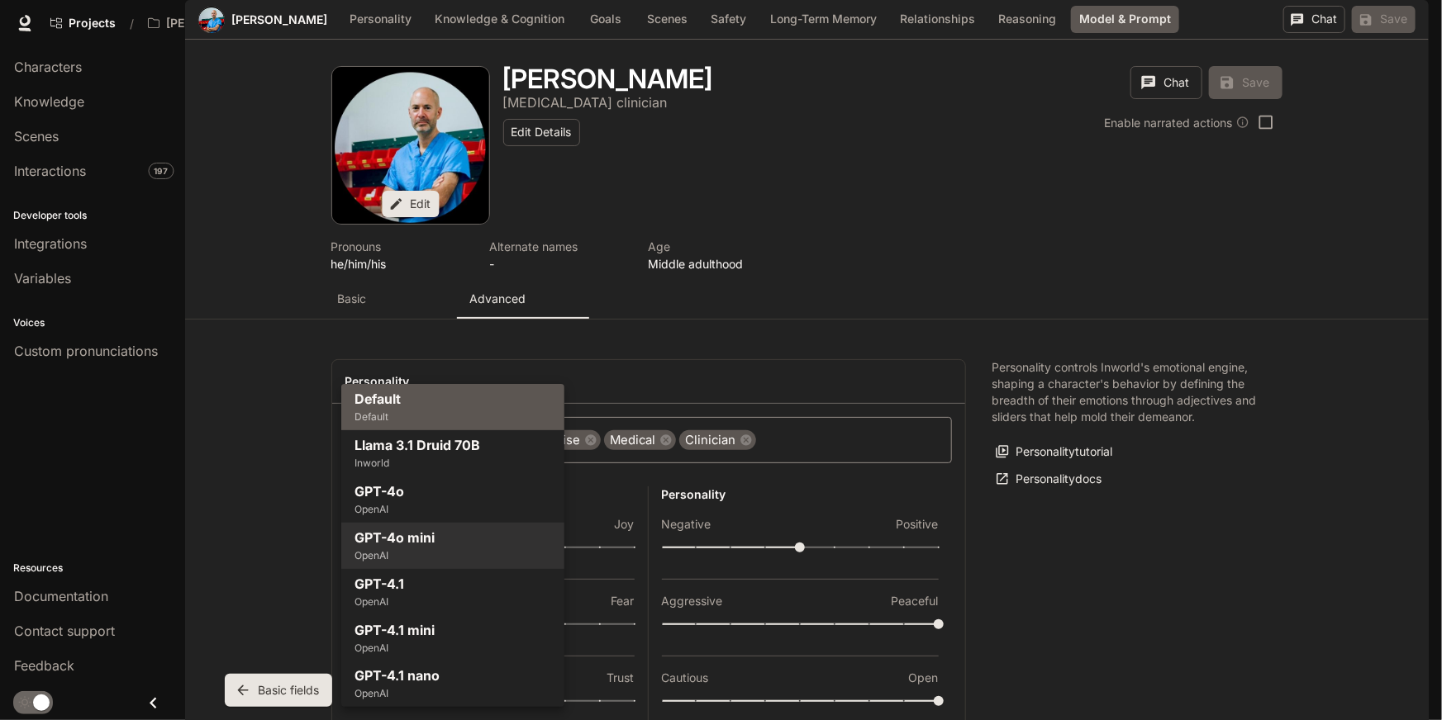
click at [509, 402] on li "Default Default" at bounding box center [452, 407] width 223 height 46
type input "*******"
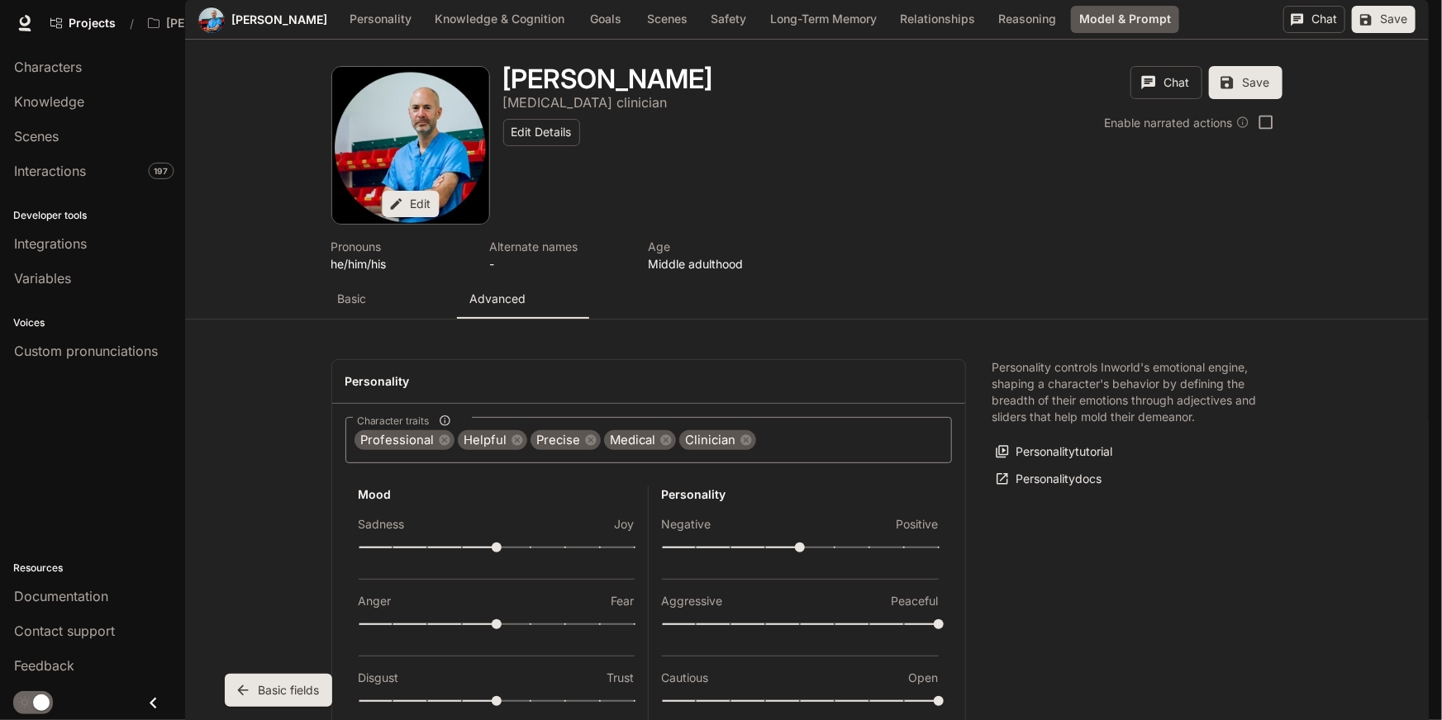
scroll to position [4361, 0]
click at [1392, 33] on button "Save" at bounding box center [1384, 19] width 64 height 27
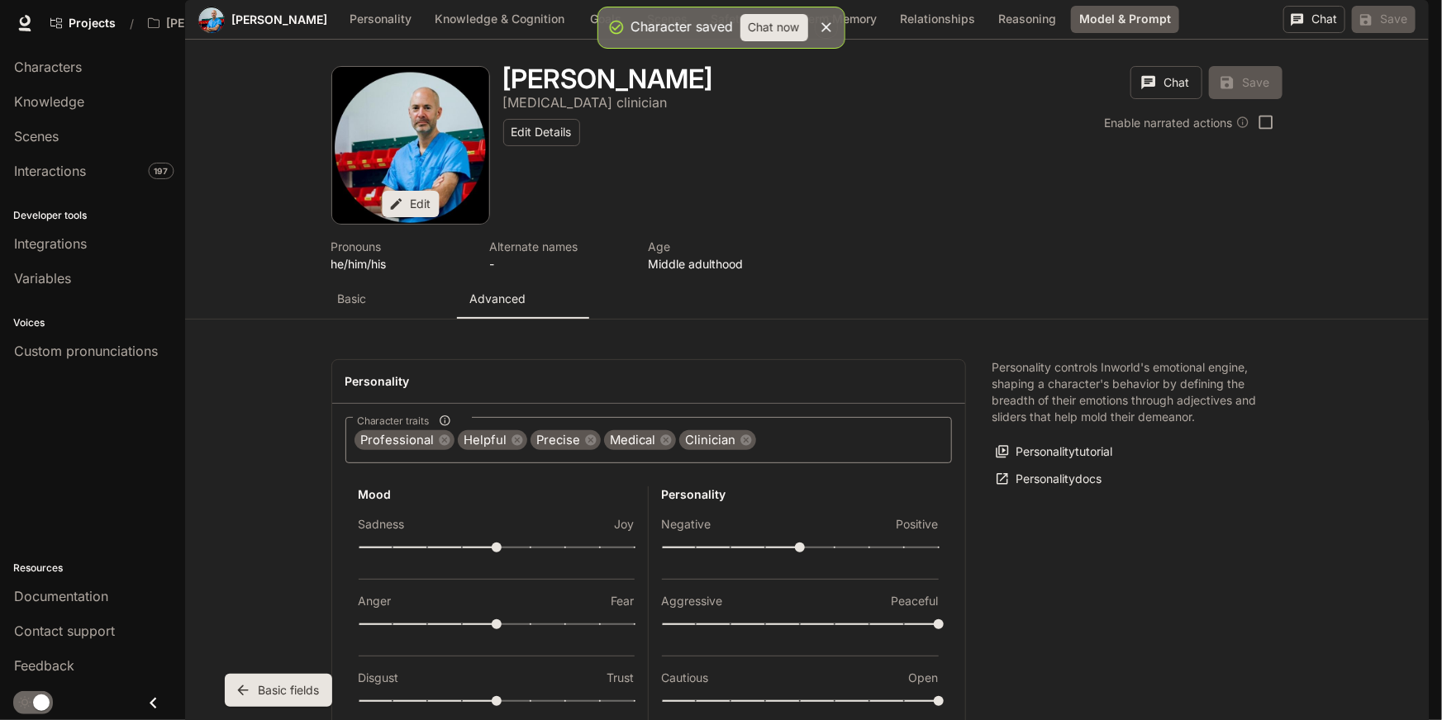
click at [552, 508] on body "Character saved Chat now Skip to main content Projects / [PERSON_NAME] Avatar C…" at bounding box center [721, 360] width 1442 height 720
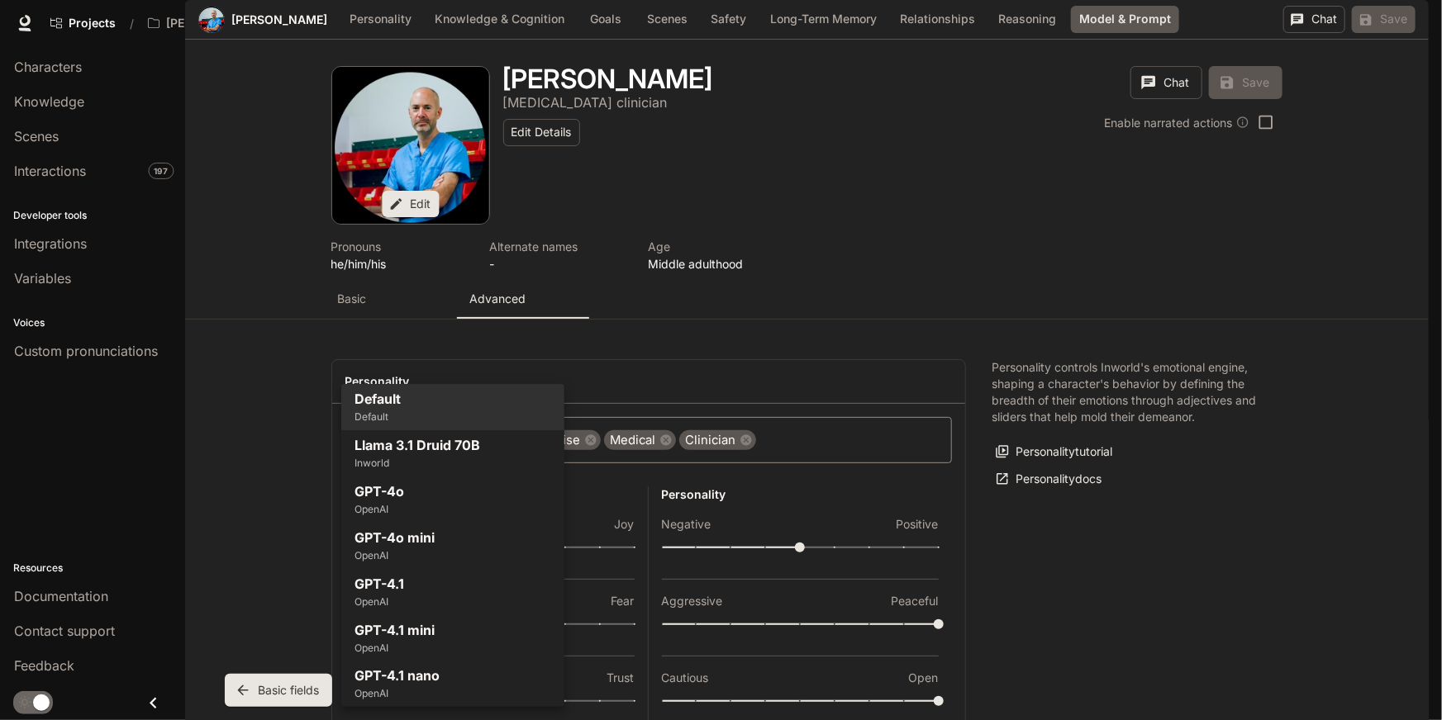
click at [662, 167] on div at bounding box center [721, 360] width 1442 height 720
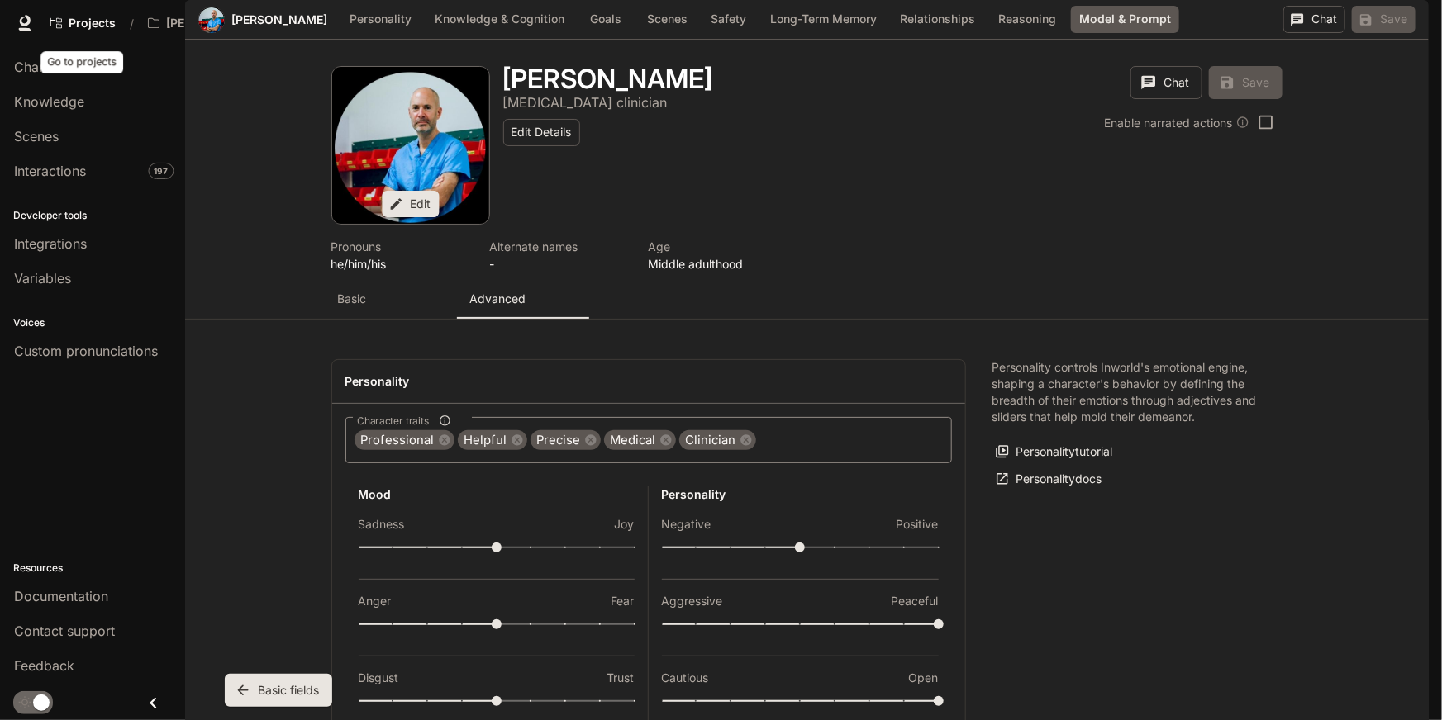
click at [57, 52] on div "Go to projects" at bounding box center [81, 62] width 83 height 22
click at [17, 72] on span "Characters" at bounding box center [48, 67] width 68 height 20
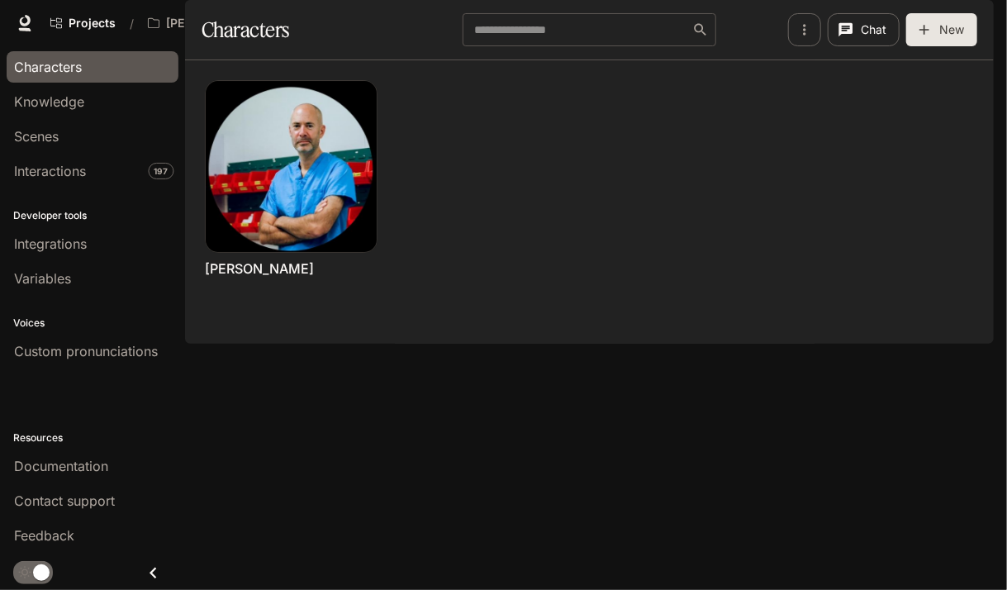
click at [981, 19] on div "button" at bounding box center [970, 23] width 23 height 23
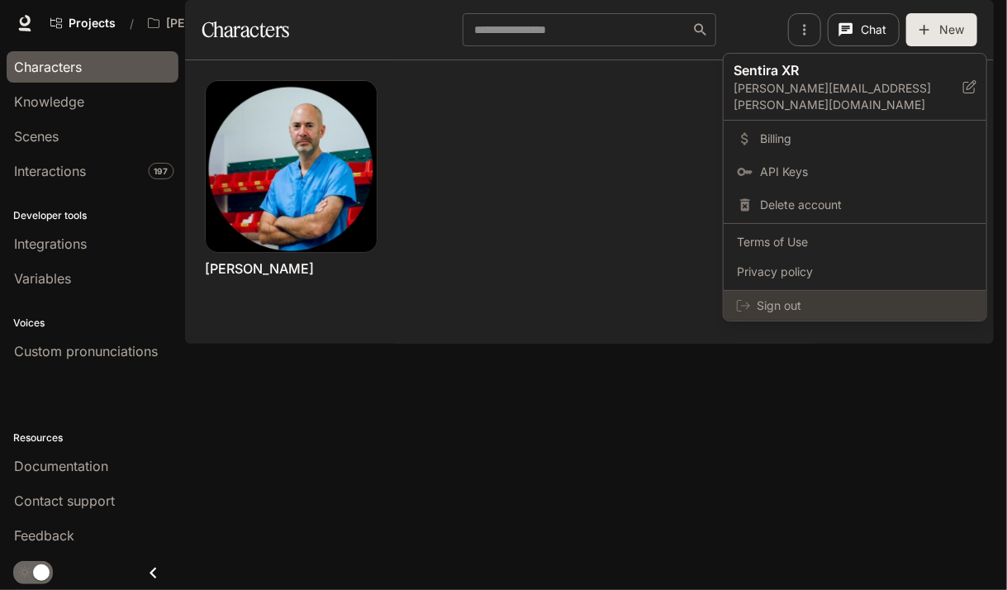
click at [797, 297] on span "Sign out" at bounding box center [865, 305] width 216 height 17
